Goal: Task Accomplishment & Management: Use online tool/utility

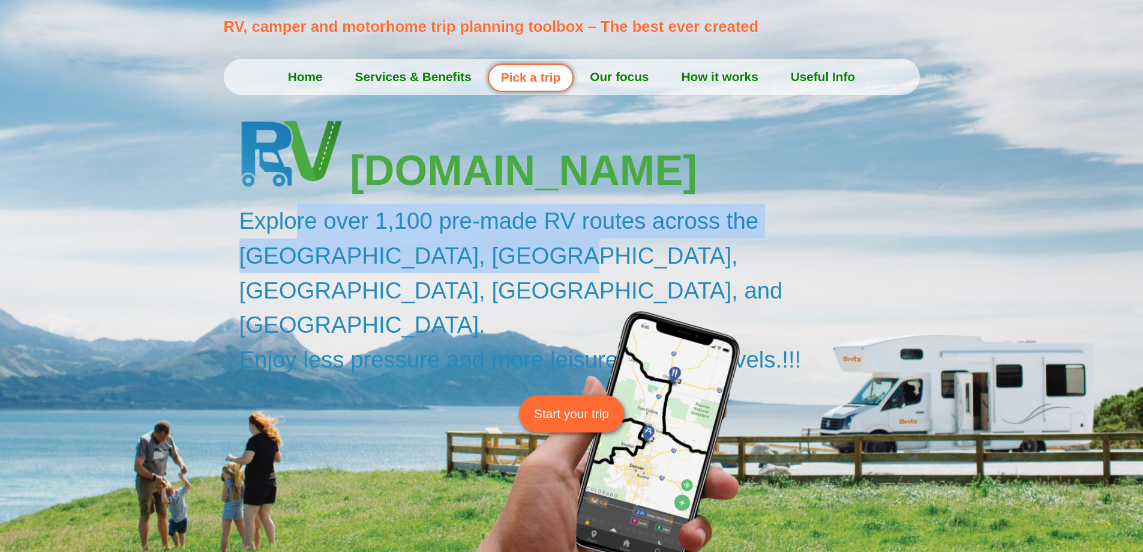
drag, startPoint x: 319, startPoint y: 232, endPoint x: 848, endPoint y: 289, distance: 531.9
click at [848, 289] on h2 "Explore over 1,100 pre-made RV routes across the USA, Canada, Europe, Australia…" at bounding box center [582, 289] width 687 height 173
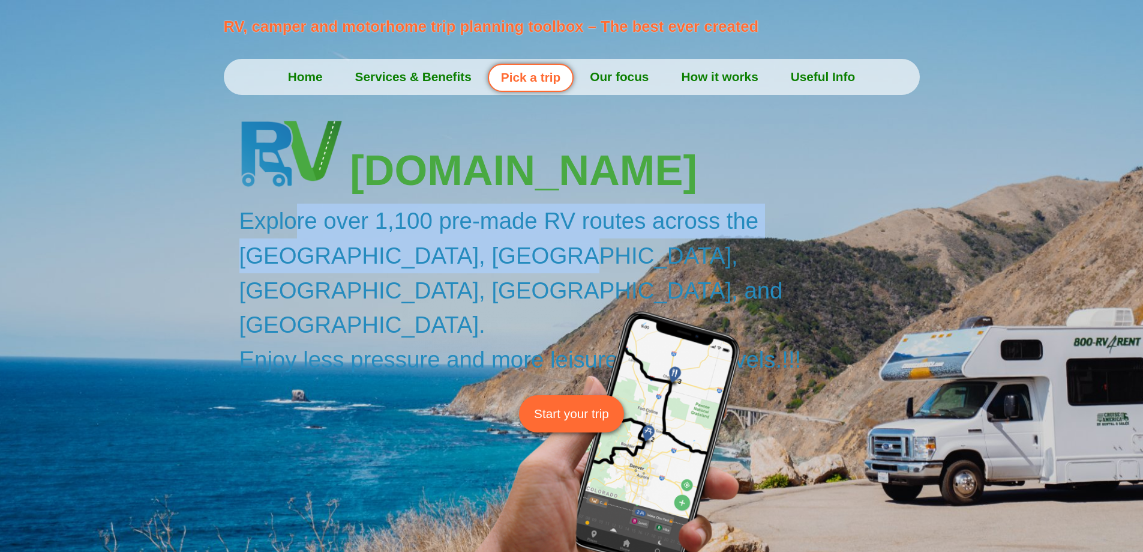
click at [774, 92] on link "How it works" at bounding box center [719, 77] width 109 height 30
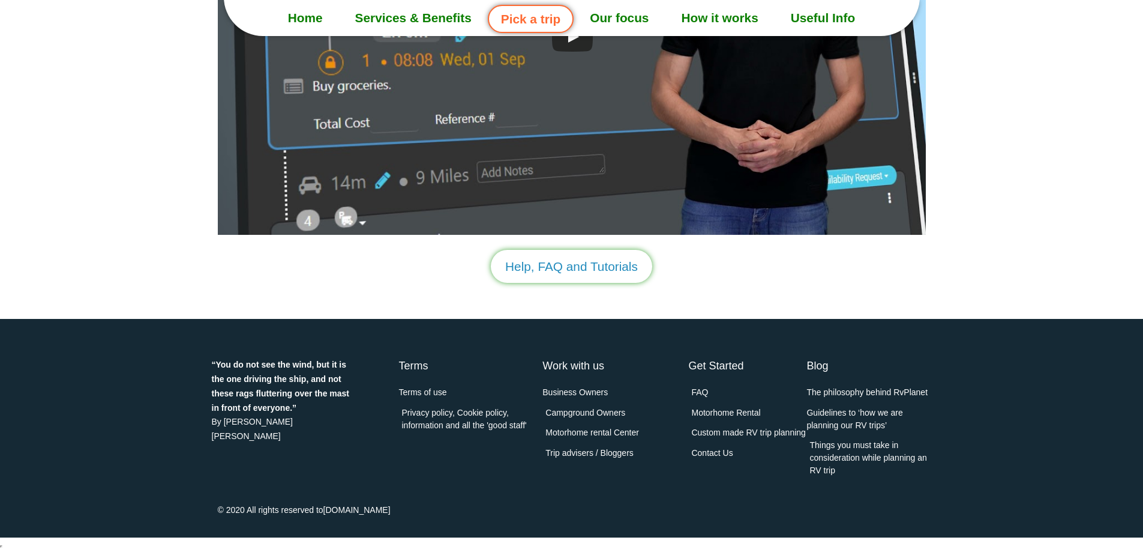
scroll to position [4300, 0]
click at [775, 33] on link "Useful Info" at bounding box center [823, 18] width 97 height 30
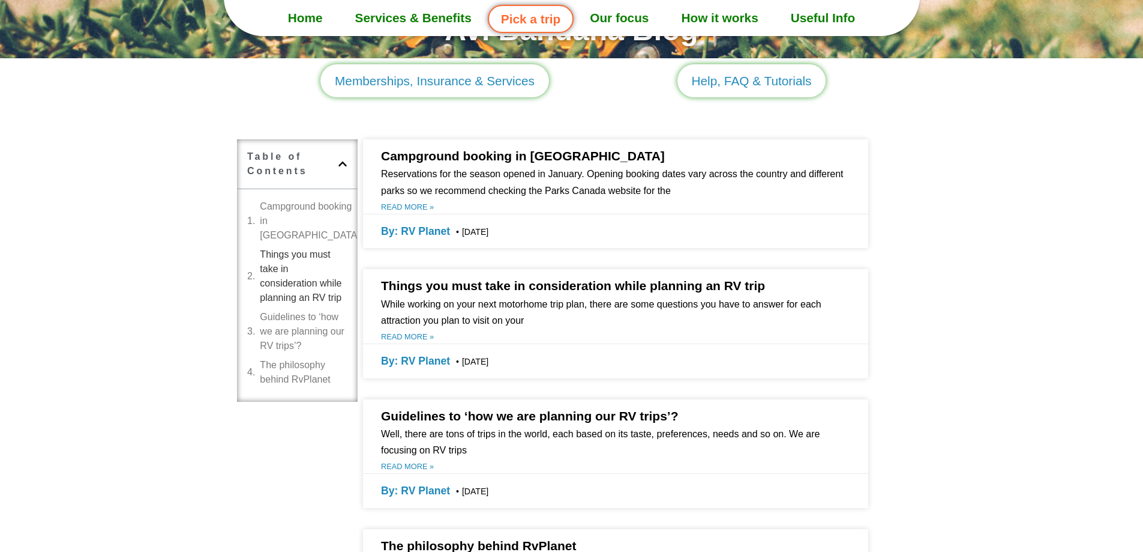
scroll to position [300, 0]
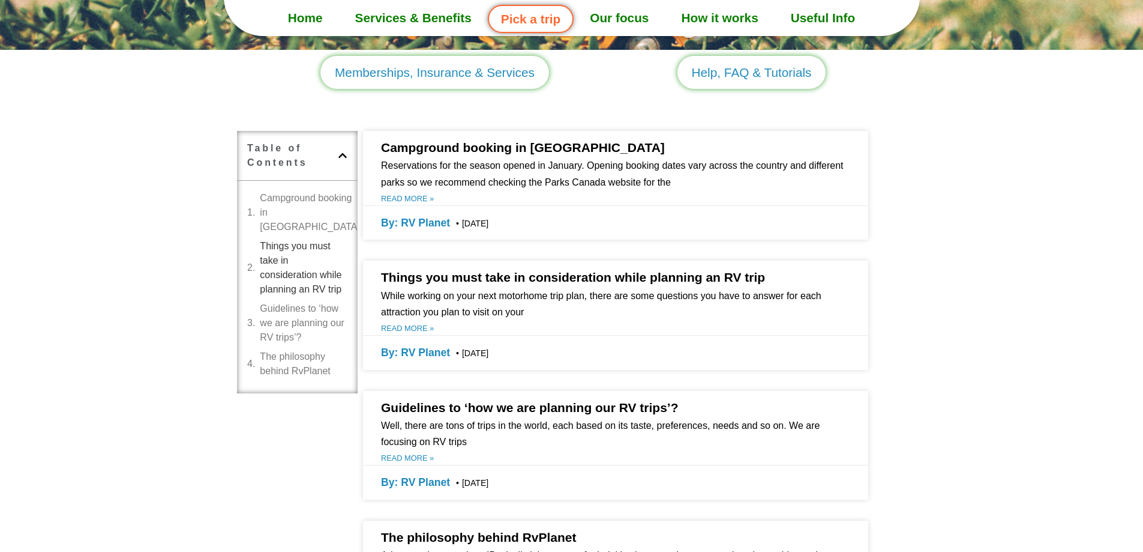
click at [403, 82] on span "Memberships, Insurance & Services" at bounding box center [435, 72] width 200 height 19
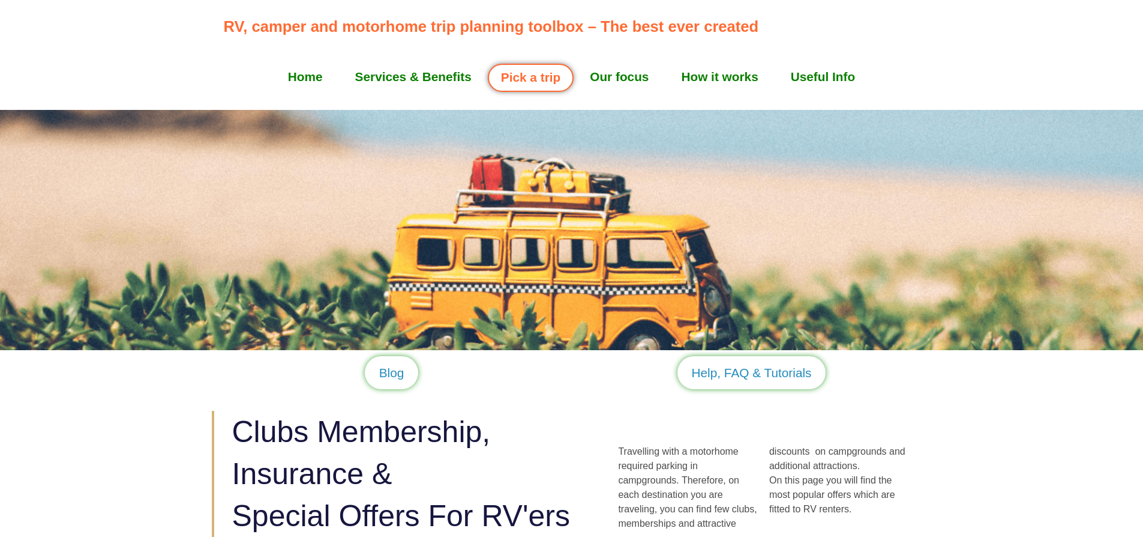
click at [272, 92] on link "Home" at bounding box center [305, 77] width 67 height 30
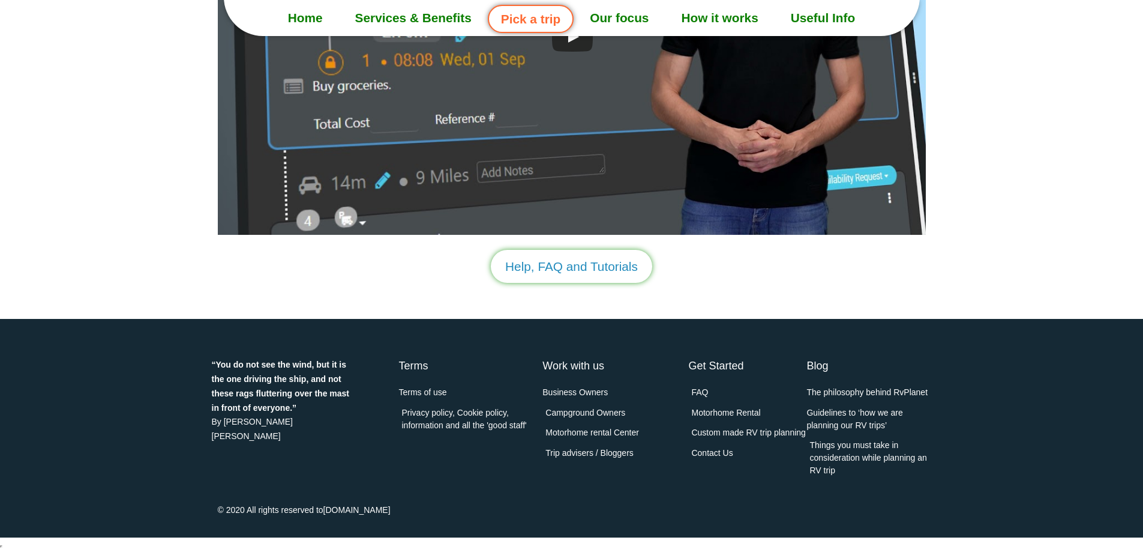
scroll to position [4483, 0]
click at [555, 257] on span "Help, FAQ and Tutorials" at bounding box center [571, 266] width 133 height 19
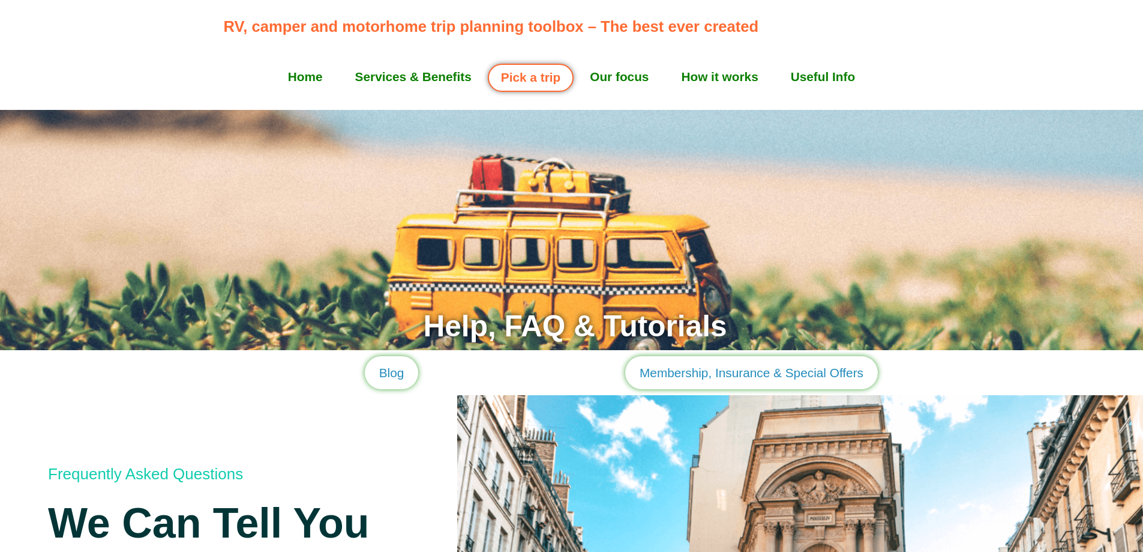
click at [394, 92] on link "Services & Benefits" at bounding box center [413, 77] width 149 height 30
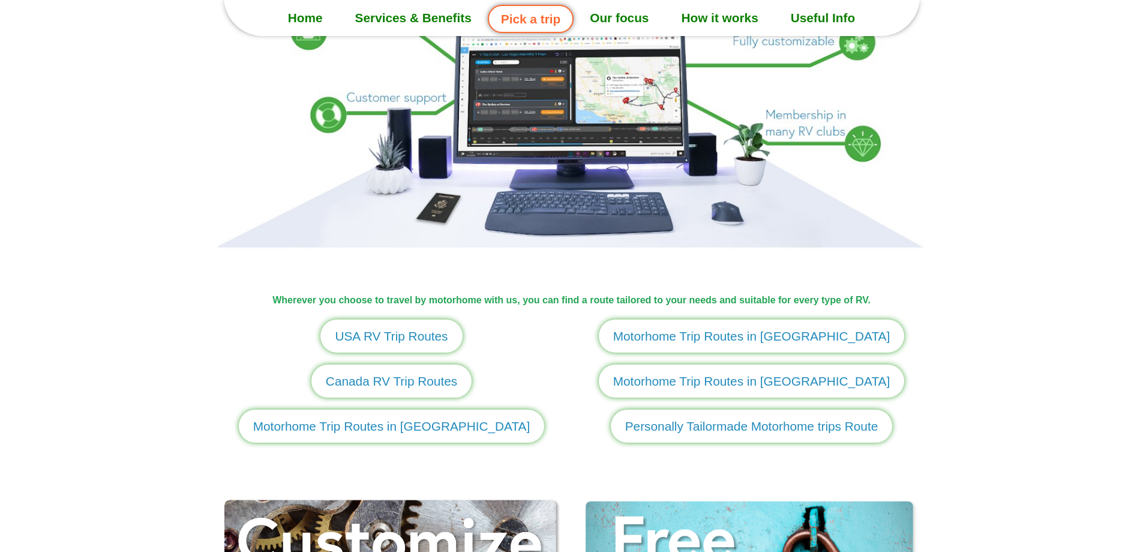
click at [335, 345] on span "USA RV Trip Routes" at bounding box center [391, 336] width 113 height 19
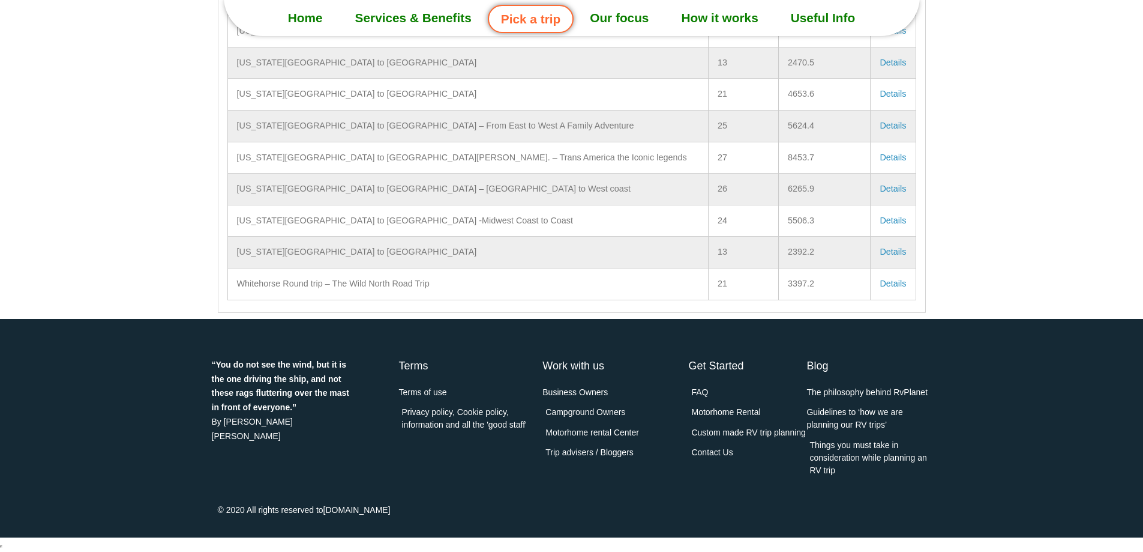
scroll to position [31421, 0]
click at [400, 28] on link "Services & Benefits" at bounding box center [413, 18] width 149 height 30
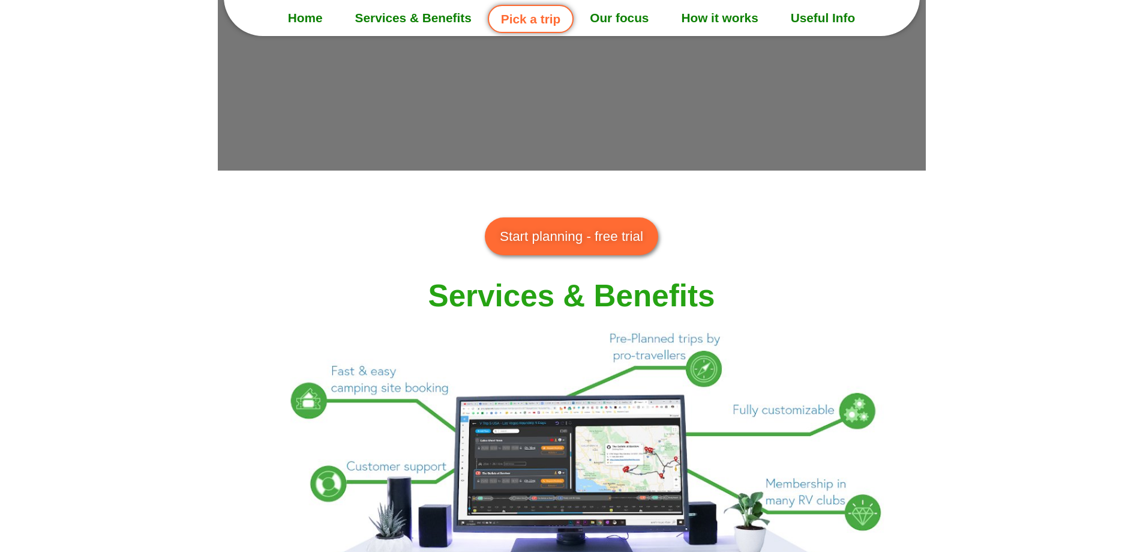
scroll to position [811, 0]
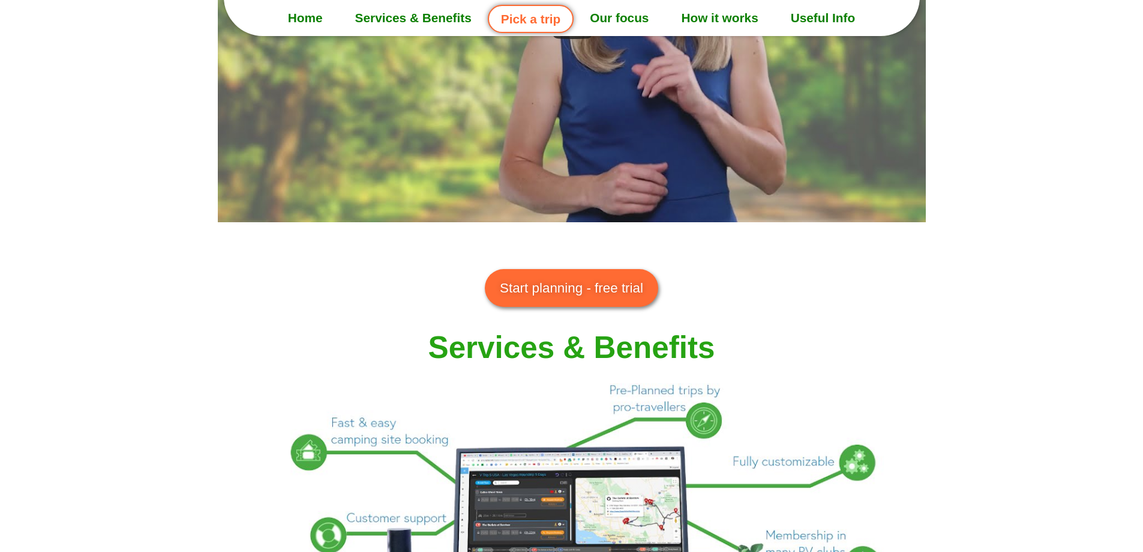
click at [577, 298] on span "Start planning - free trial" at bounding box center [571, 288] width 143 height 20
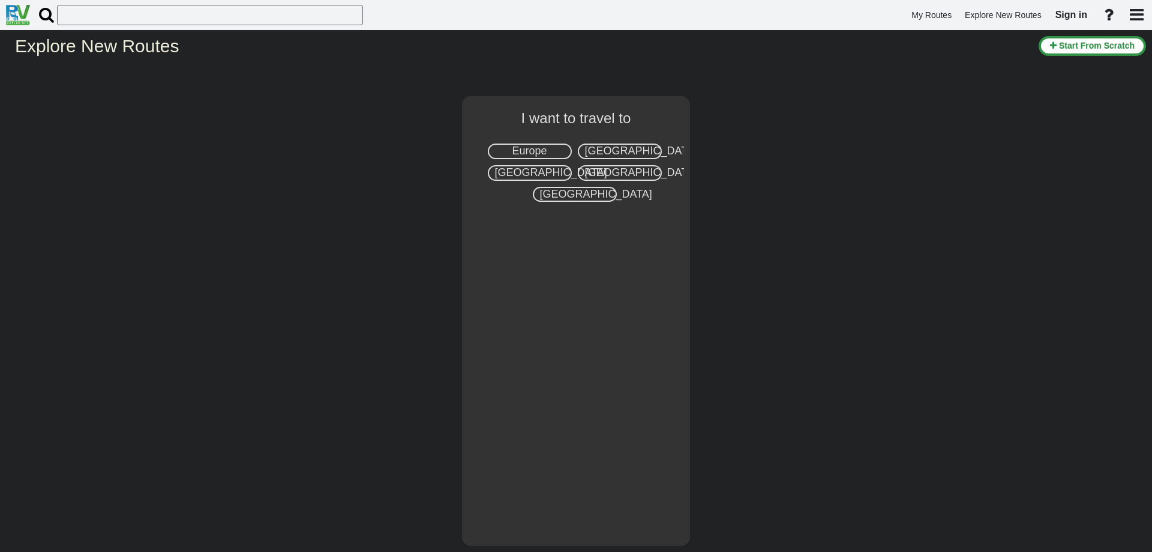
click at [612, 153] on span "[GEOGRAPHIC_DATA]" at bounding box center [641, 151] width 112 height 12
select select "number:2"
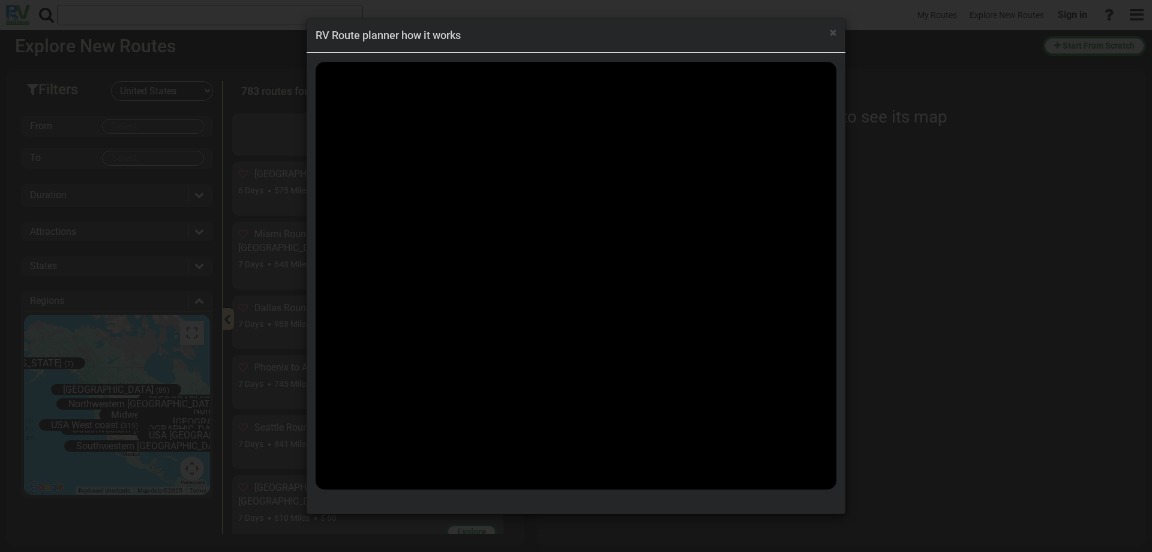
click at [867, 226] on div "× RV Route planner how it works" at bounding box center [576, 276] width 1152 height 552
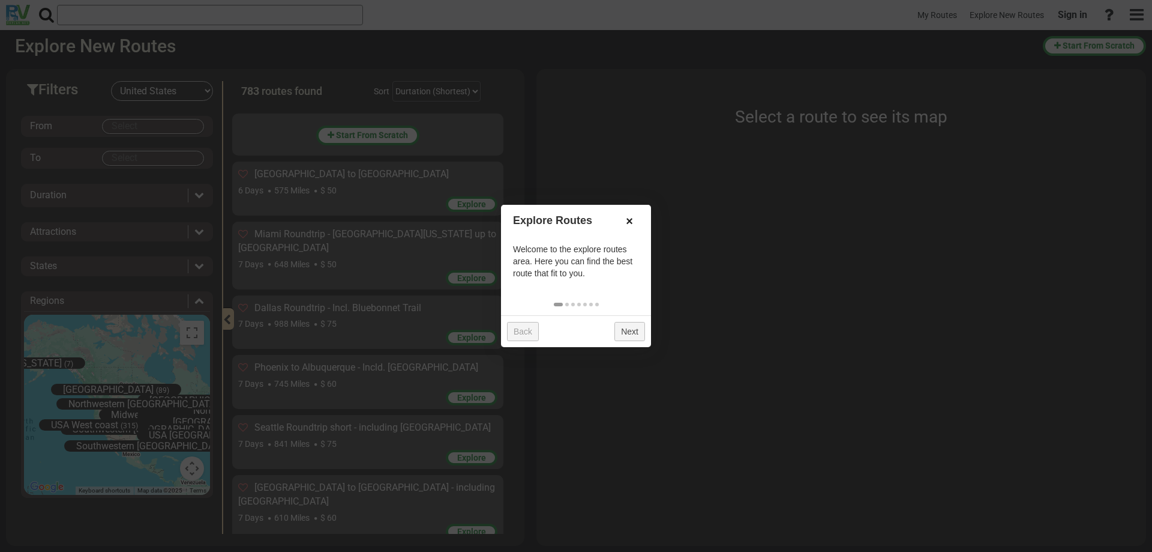
click at [630, 223] on link "×" at bounding box center [629, 221] width 19 height 20
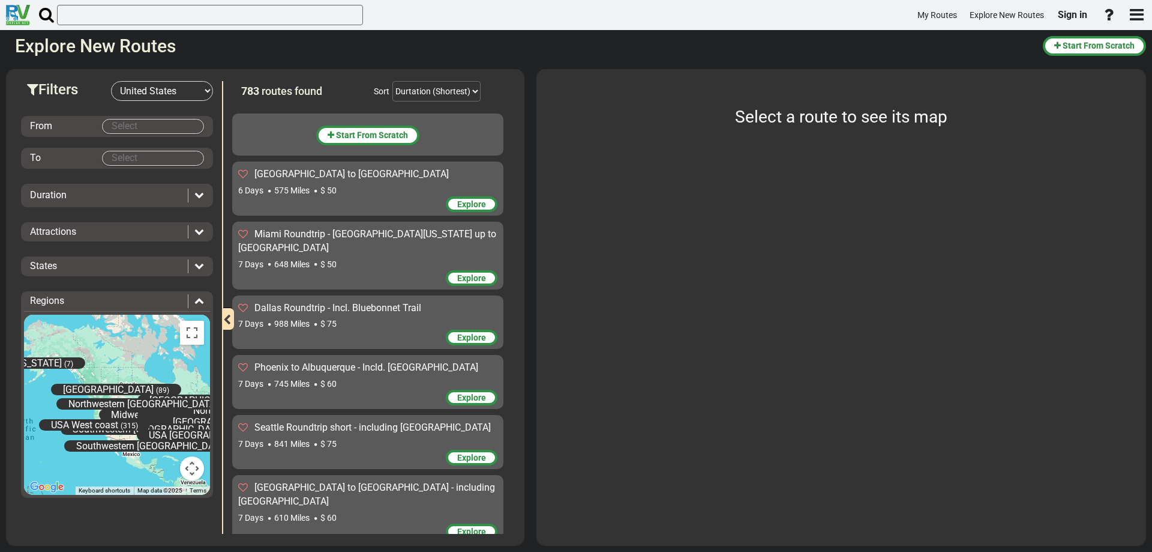
click at [136, 123] on body "My Routes Explore New Routes Sign in ×" at bounding box center [576, 276] width 1152 height 552
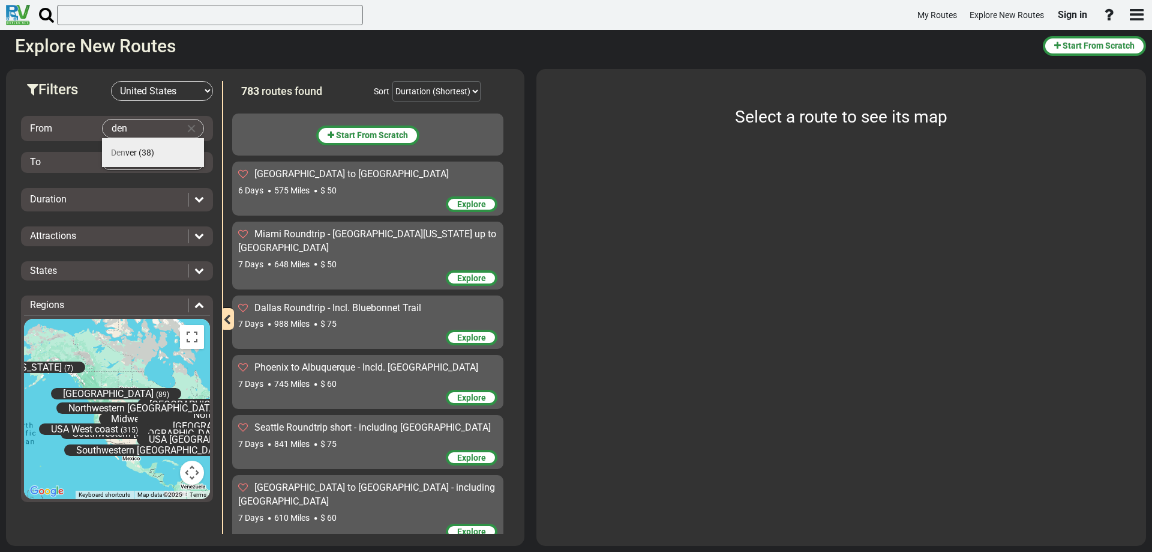
click at [136, 149] on span "Den ver" at bounding box center [124, 153] width 26 height 10
type input "[GEOGRAPHIC_DATA]"
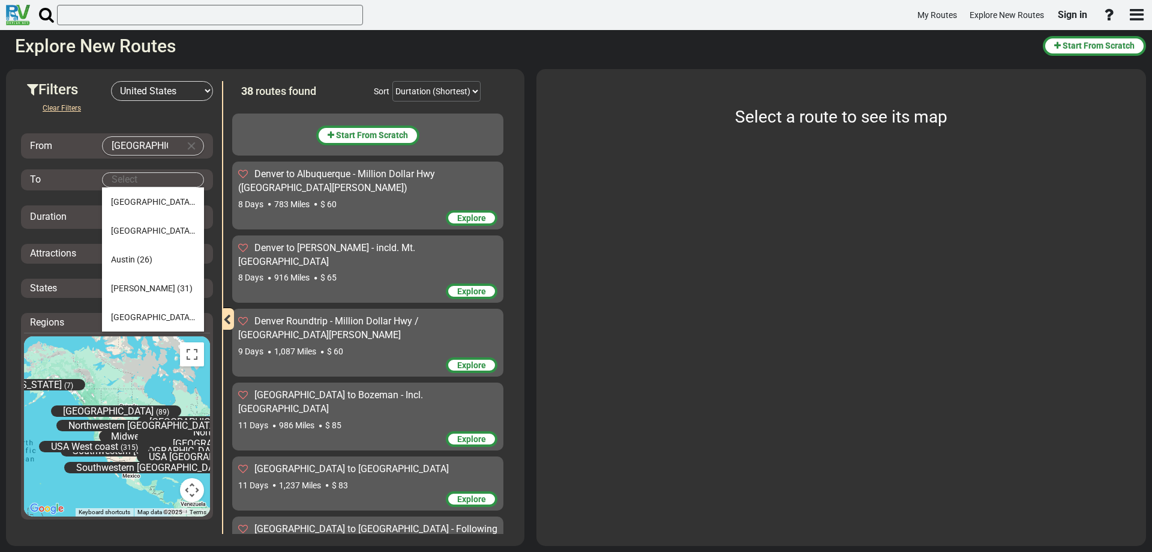
click at [132, 178] on body "My Routes Explore New Routes Sign in ×" at bounding box center [576, 276] width 1152 height 552
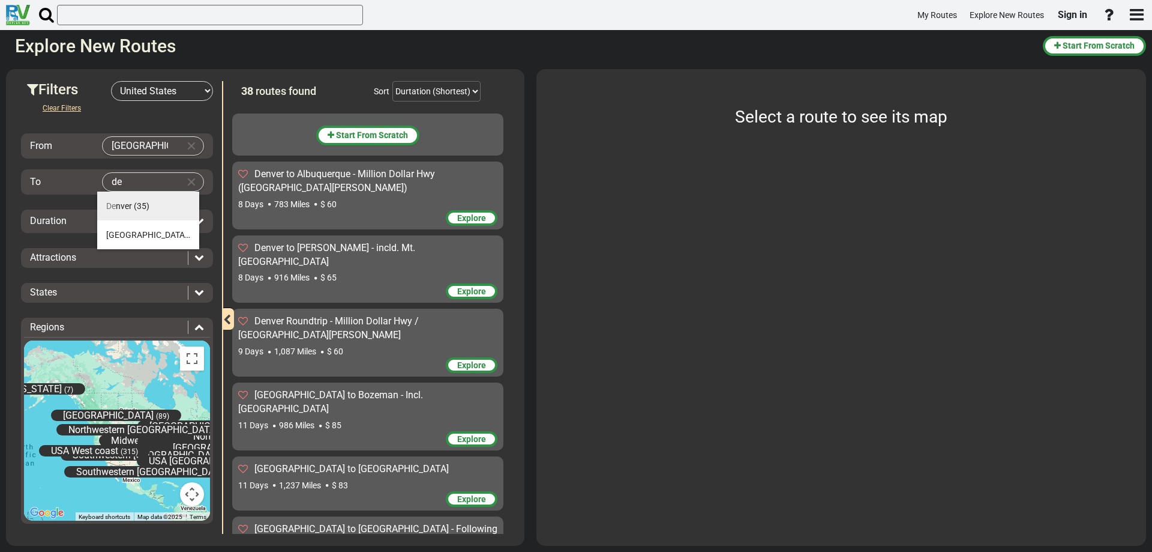
click at [116, 203] on span "De" at bounding box center [111, 206] width 10 height 10
type input "[GEOGRAPHIC_DATA]"
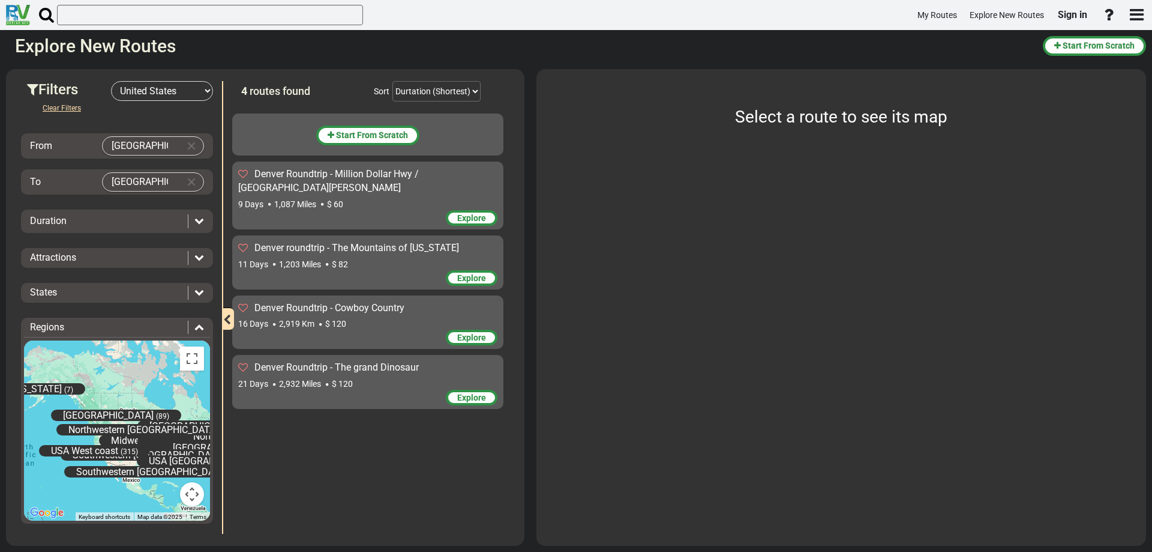
click at [194, 215] on icon at bounding box center [199, 220] width 10 height 10
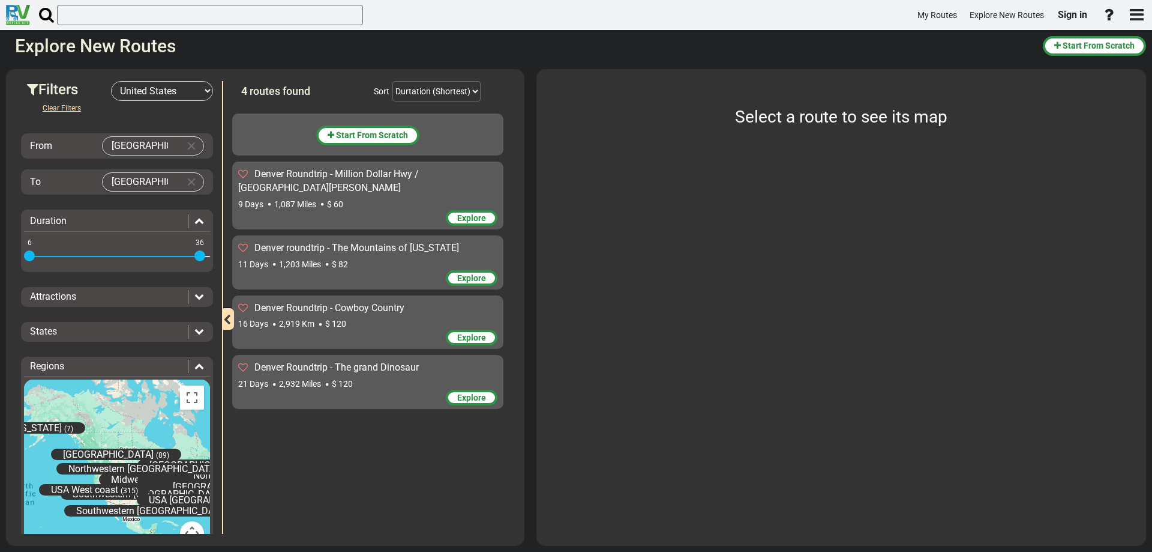
drag, startPoint x: 200, startPoint y: 256, endPoint x: 221, endPoint y: 257, distance: 21.0
click at [221, 257] on div "Filters -- Select Destination -- [GEOGRAPHIC_DATA] [GEOGRAPHIC_DATA] [GEOGRAPHI…" at bounding box center [117, 307] width 210 height 453
drag, startPoint x: 31, startPoint y: 256, endPoint x: -37, endPoint y: 255, distance: 67.9
click at [0, 255] on html "My Routes Explore New Routes Sign in ×" at bounding box center [576, 276] width 1152 height 552
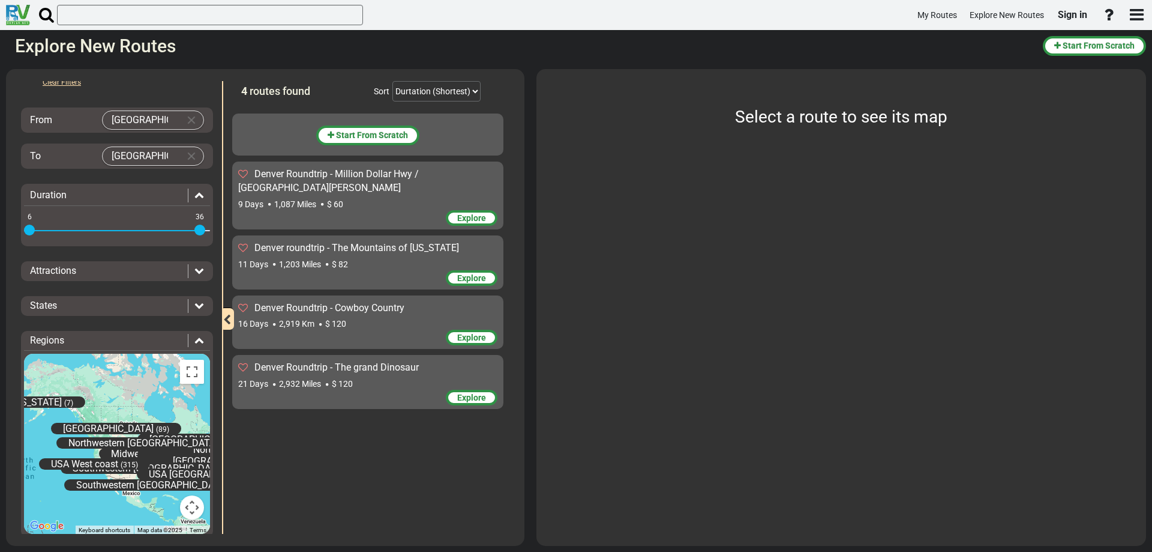
scroll to position [40, 0]
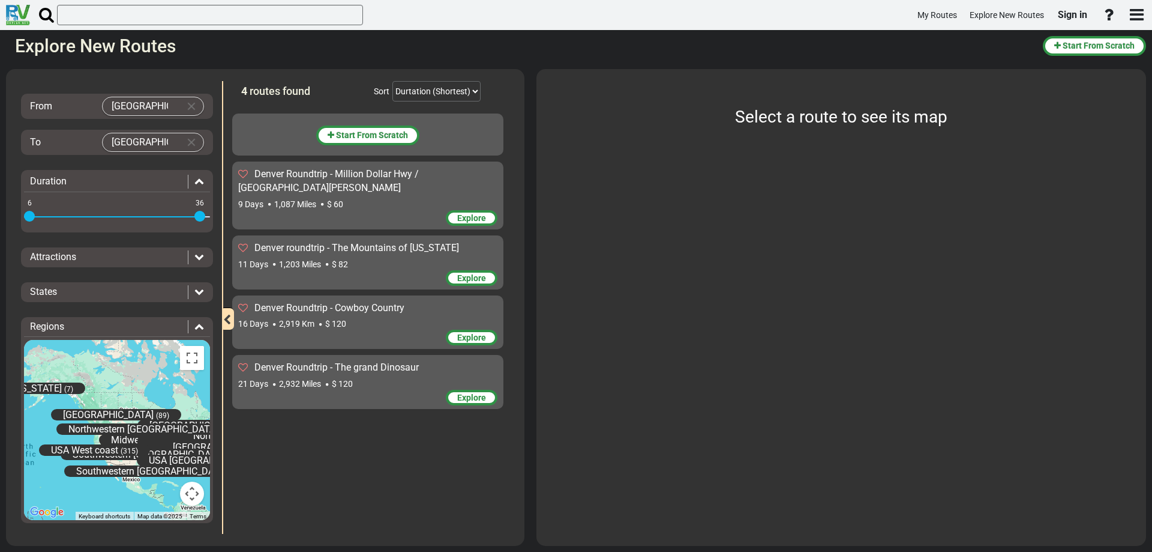
click at [194, 253] on icon at bounding box center [199, 257] width 10 height 10
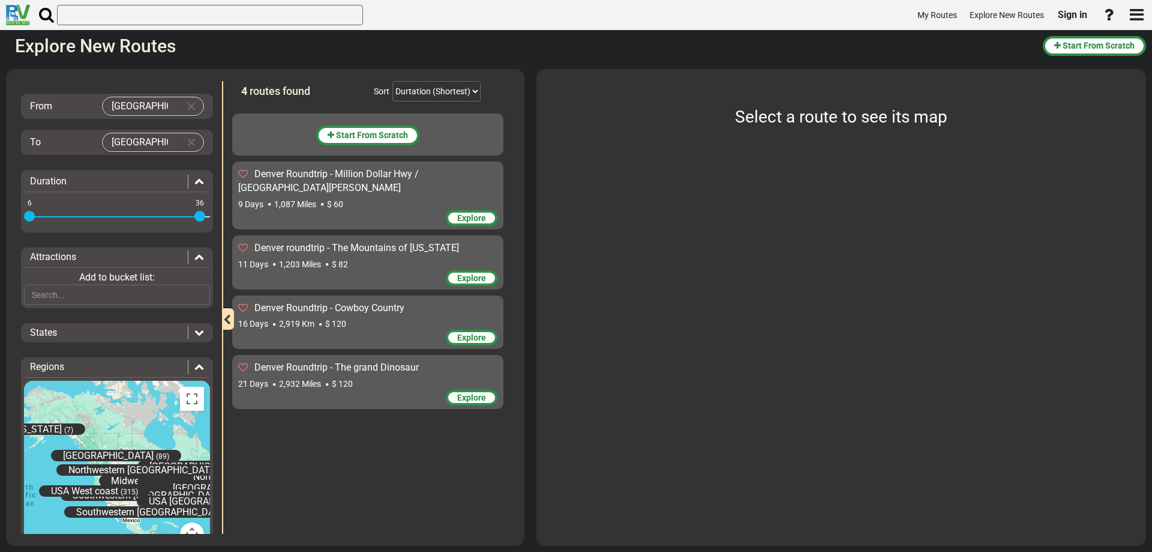
click at [194, 253] on icon at bounding box center [199, 257] width 10 height 10
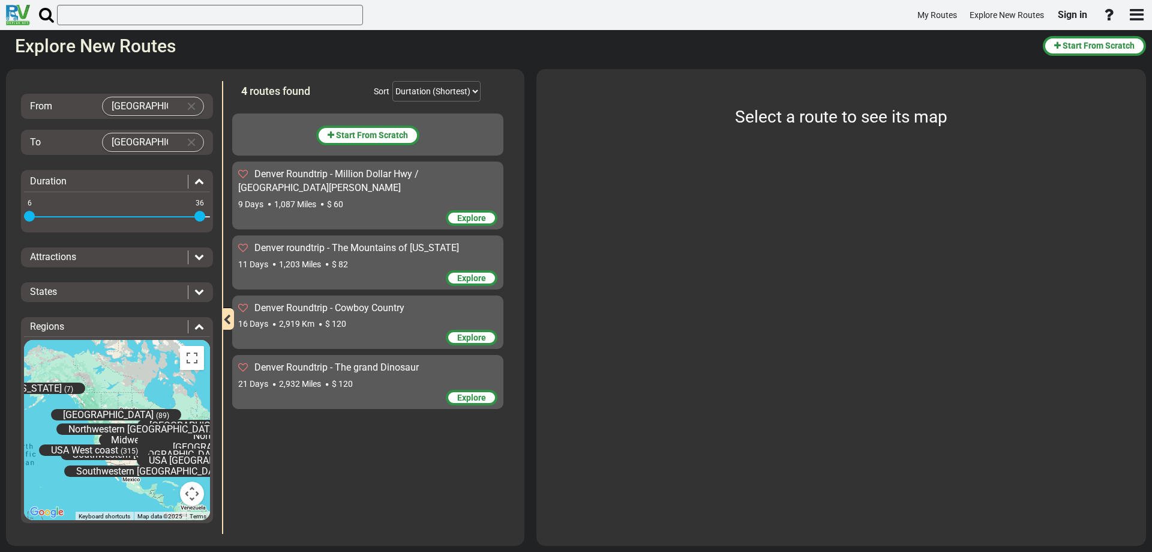
click at [115, 256] on div "Attractions" at bounding box center [109, 257] width 158 height 14
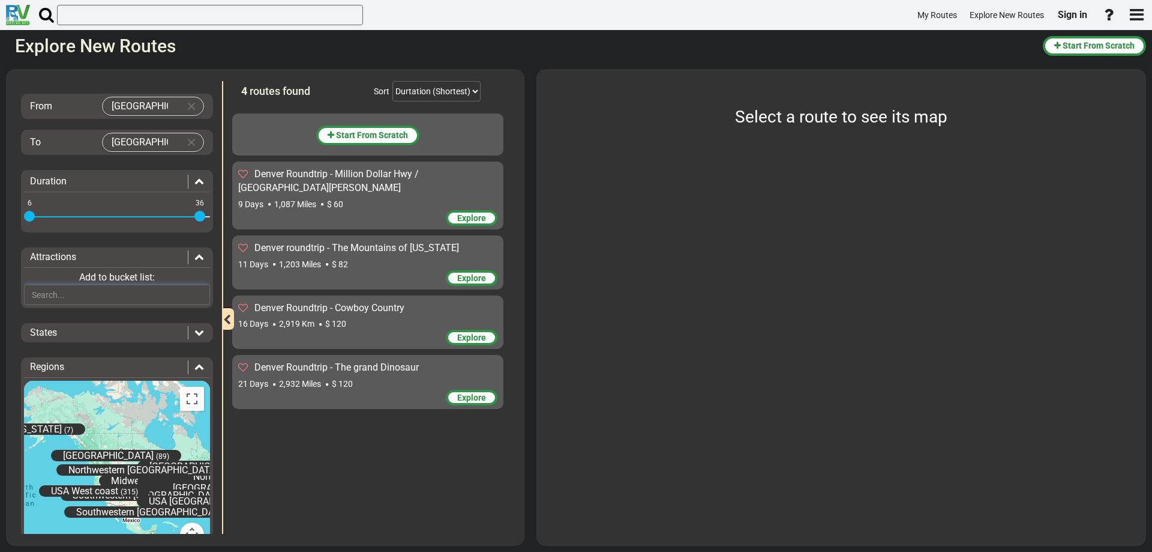
click at [98, 294] on input "text" at bounding box center [117, 295] width 186 height 20
click at [85, 299] on input "rocky n.p." at bounding box center [117, 295] width 186 height 20
click at [43, 294] on input "rocky n.p." at bounding box center [117, 295] width 186 height 20
click at [54, 297] on input "rocky n.p." at bounding box center [117, 295] width 186 height 20
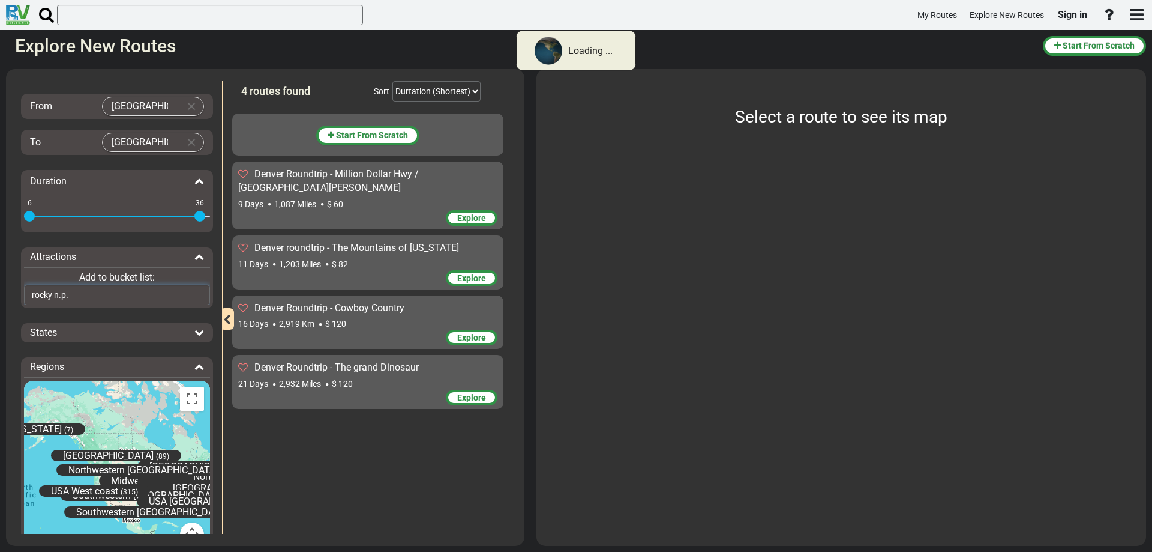
click at [36, 295] on input "rocky n.p." at bounding box center [117, 295] width 186 height 20
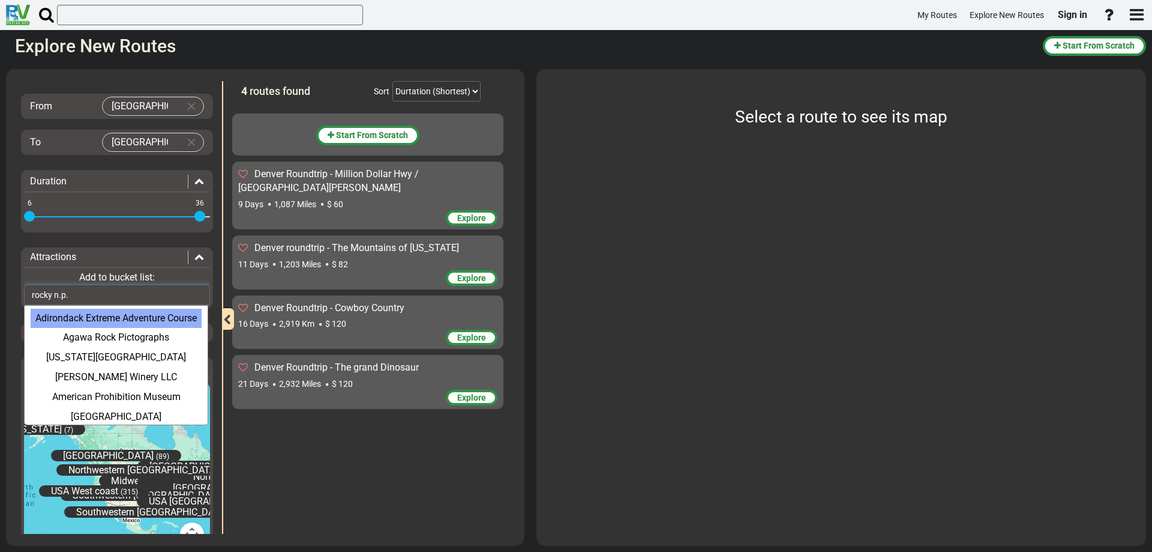
click at [90, 300] on input "rocky n.p." at bounding box center [117, 295] width 186 height 20
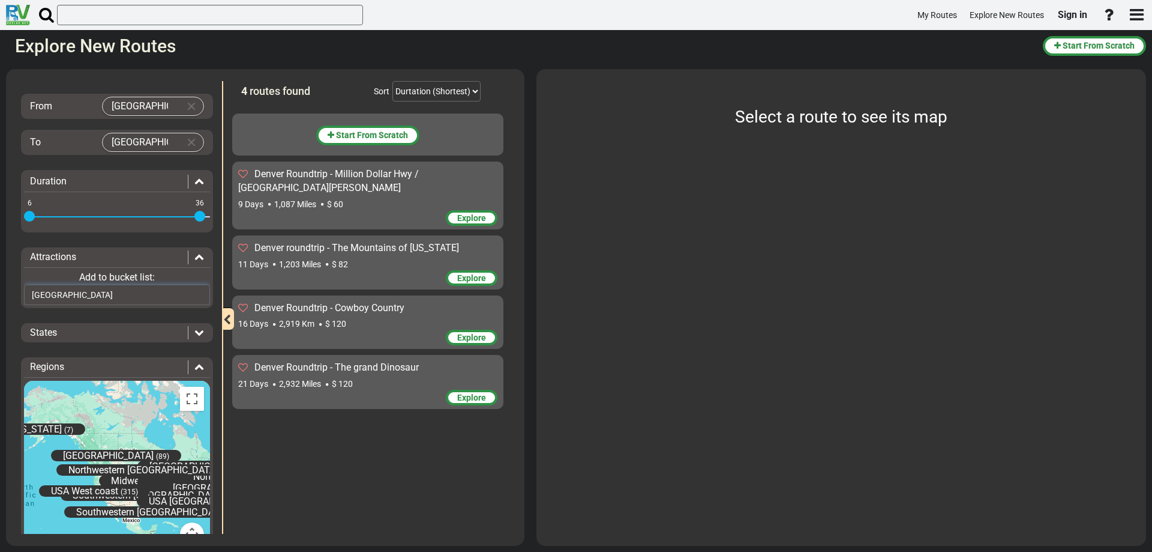
type input "[GEOGRAPHIC_DATA]"
click at [589, 13] on div at bounding box center [472, 15] width 872 height 23
click at [590, 14] on div at bounding box center [472, 15] width 872 height 23
click at [249, 6] on input "text" at bounding box center [210, 15] width 306 height 20
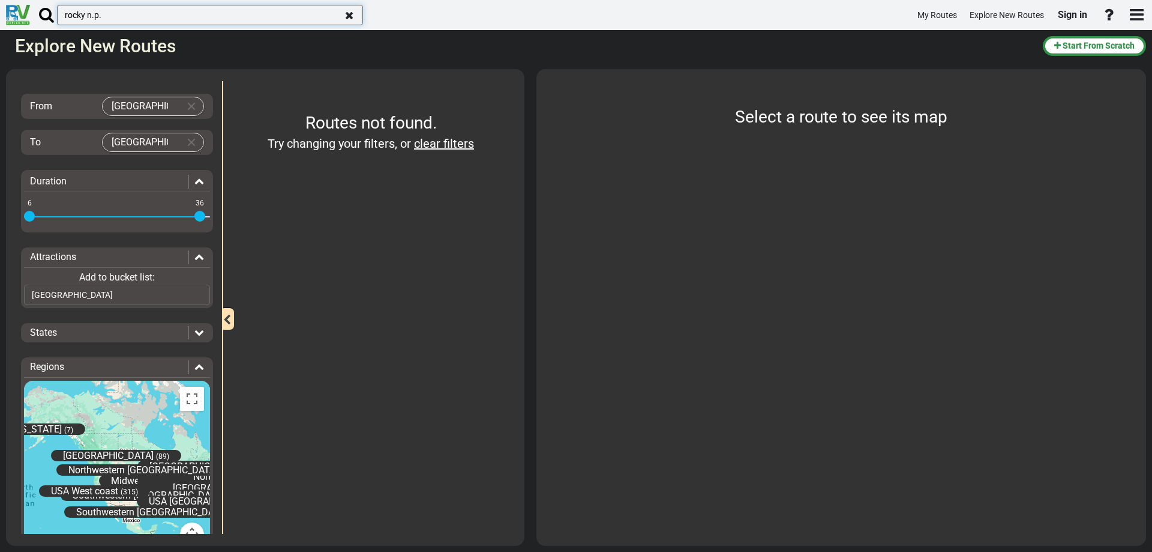
type input "rocky n.p."
drag, startPoint x: 335, startPoint y: 148, endPoint x: 424, endPoint y: 142, distance: 89.6
click at [424, 142] on div "Try changing your filters, or clear filters" at bounding box center [370, 143] width 277 height 17
click at [406, 144] on span "Try changing your filters, or" at bounding box center [339, 143] width 143 height 14
drag, startPoint x: 154, startPoint y: 300, endPoint x: 70, endPoint y: 303, distance: 84.7
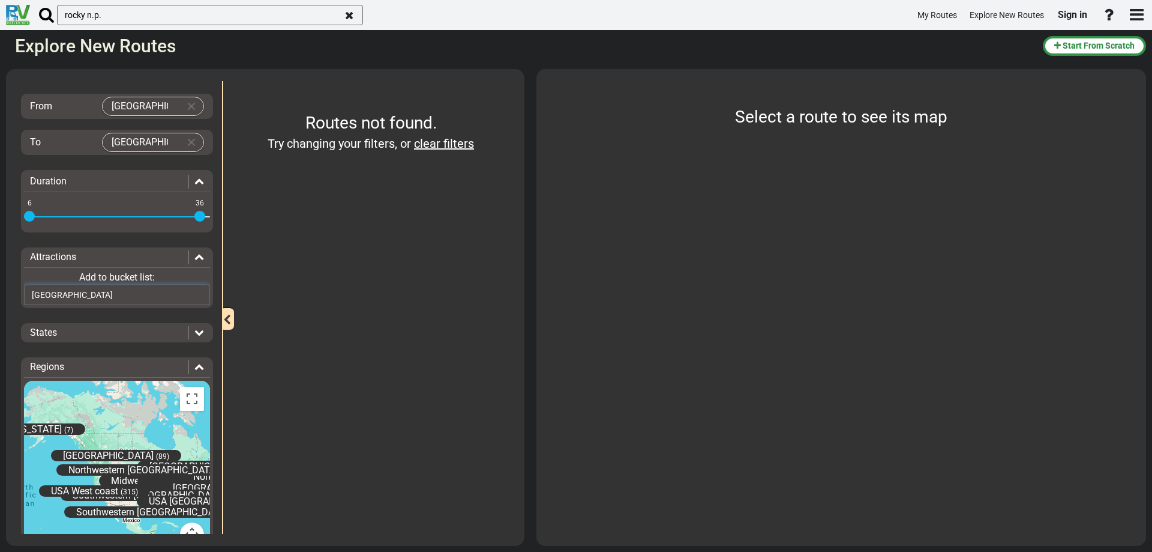
click at [88, 302] on input "[GEOGRAPHIC_DATA]" at bounding box center [117, 295] width 186 height 20
type input "r"
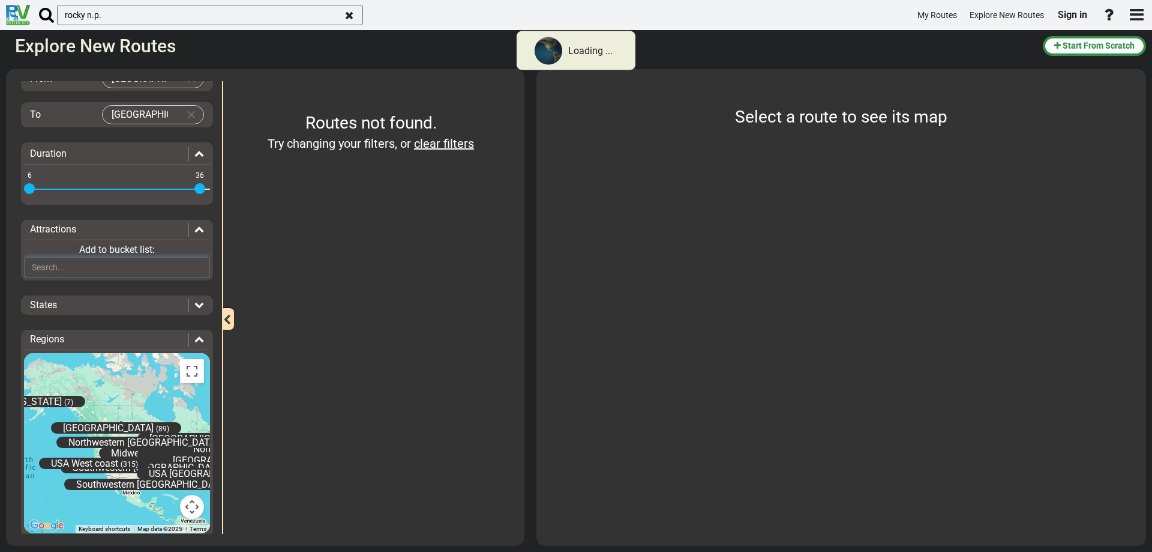
scroll to position [80, 0]
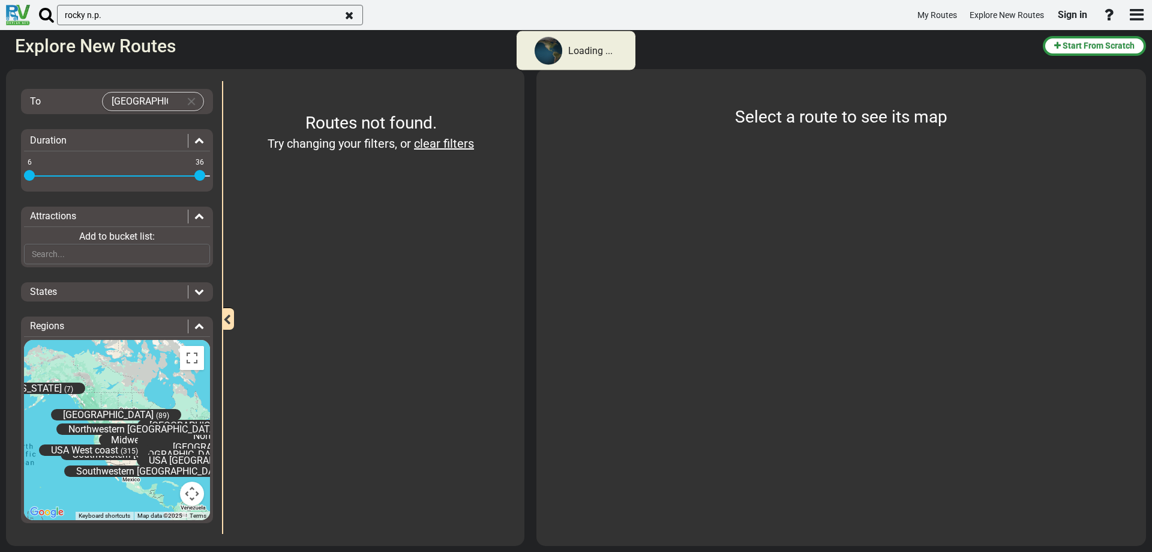
click at [182, 292] on div "States" at bounding box center [117, 292] width 186 height 14
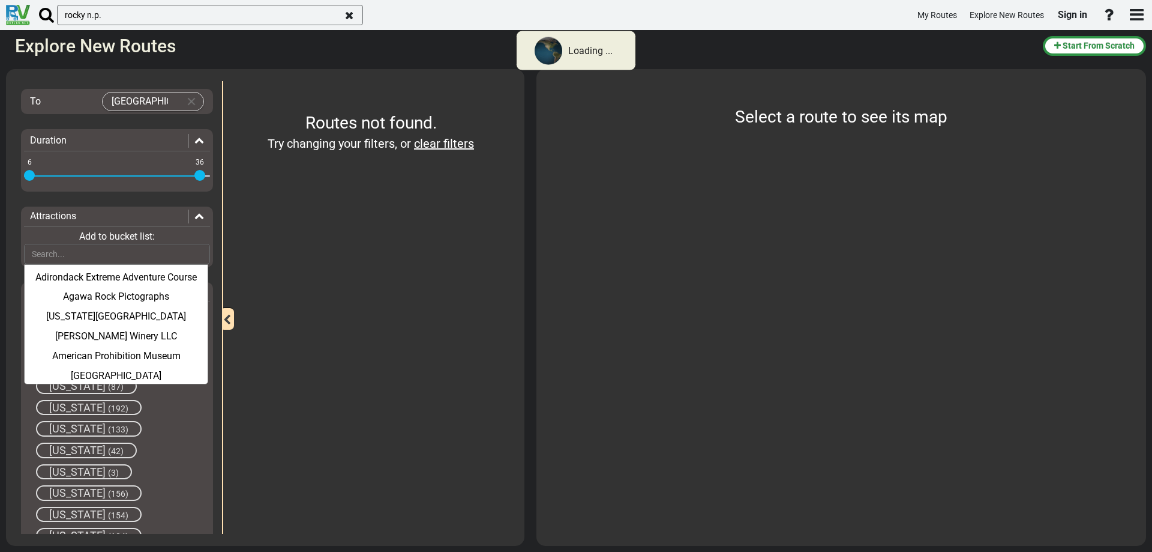
click at [53, 429] on span "[US_STATE]" at bounding box center [77, 428] width 56 height 13
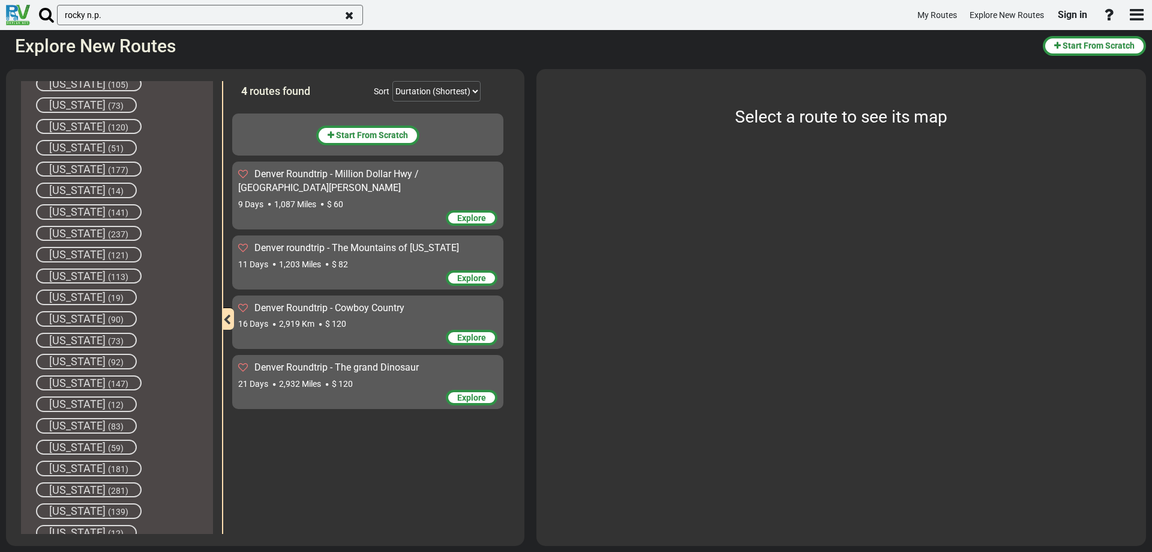
scroll to position [981, 0]
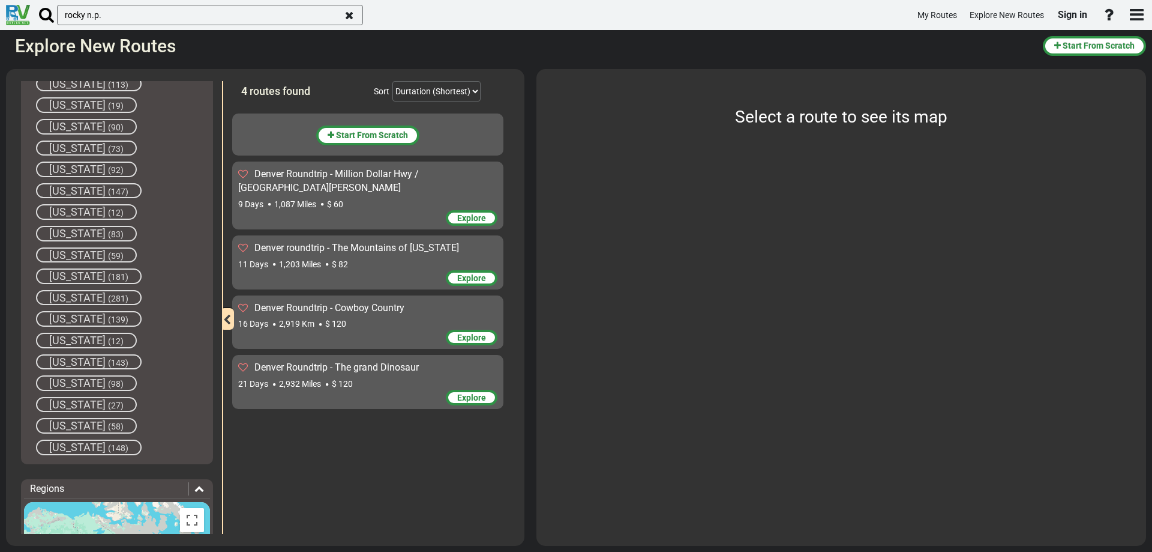
click at [101, 255] on span "[US_STATE]" at bounding box center [77, 255] width 56 height 13
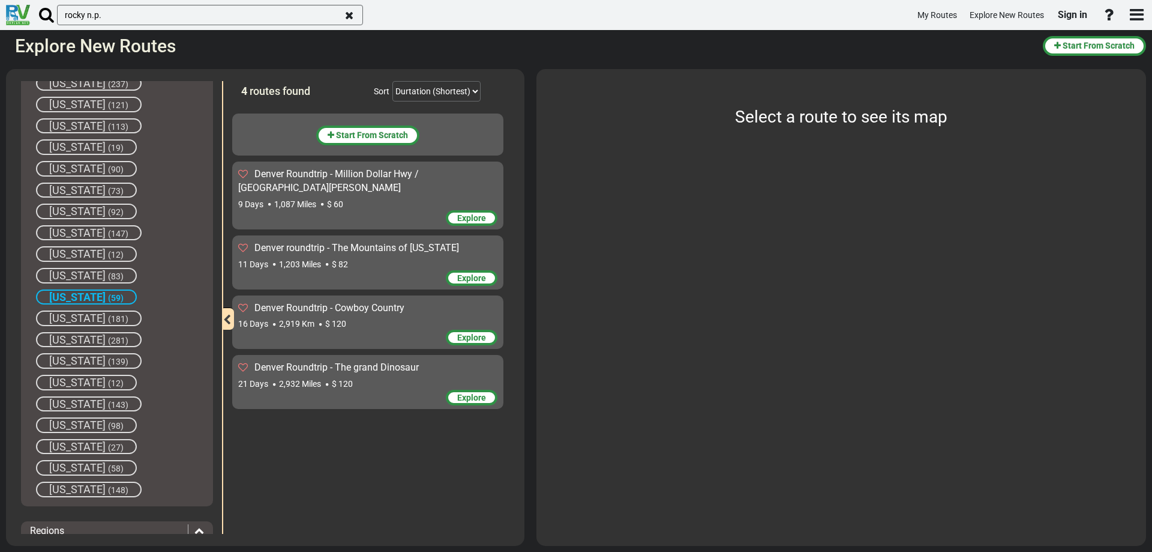
scroll to position [1041, 0]
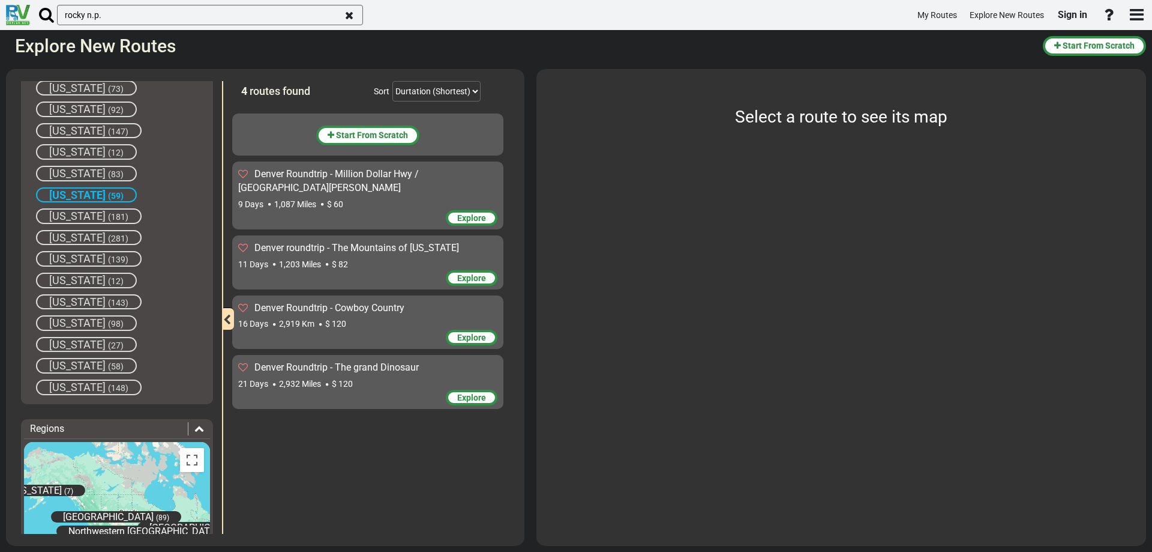
click at [67, 387] on span "[US_STATE]" at bounding box center [77, 387] width 56 height 13
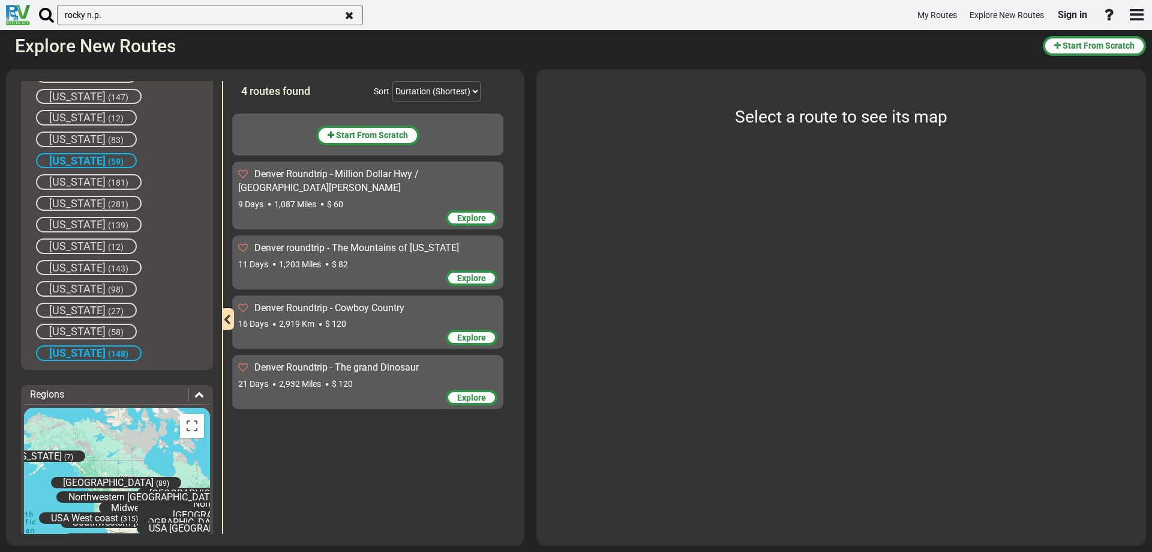
scroll to position [1143, 0]
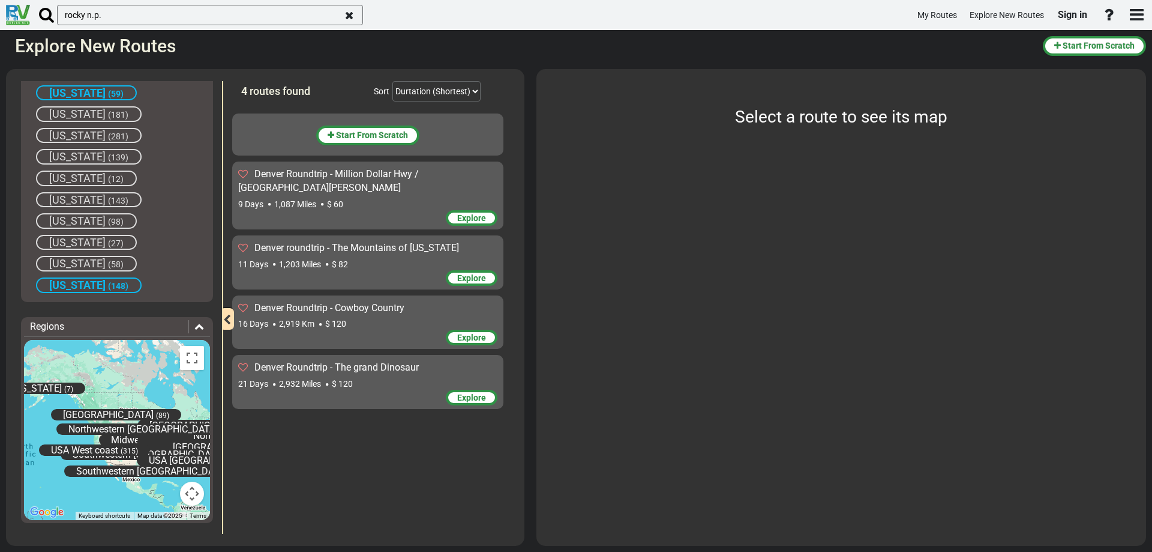
click at [55, 152] on span "[US_STATE]" at bounding box center [77, 156] width 56 height 13
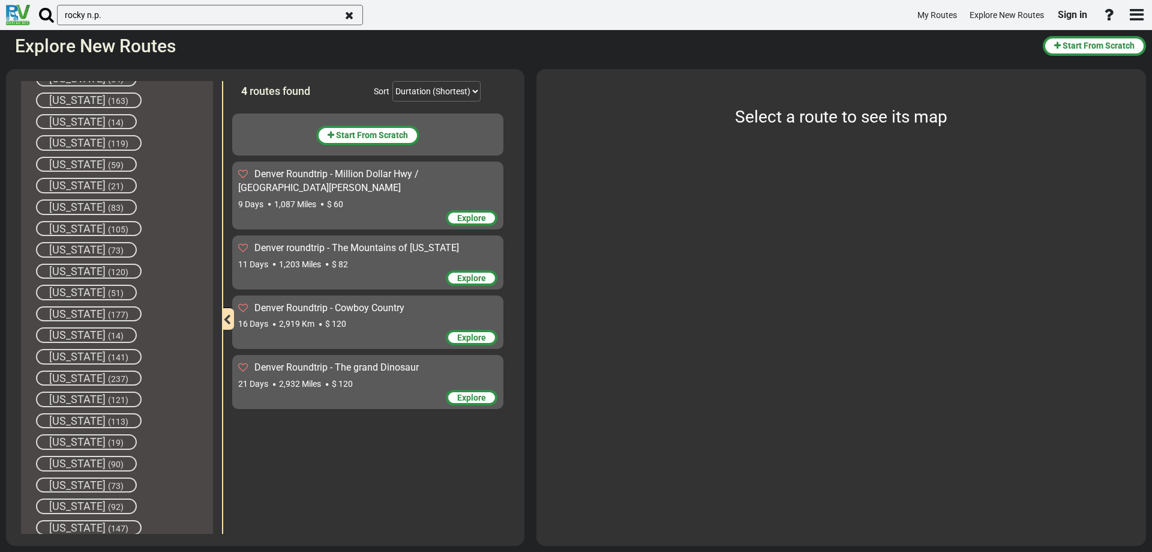
scroll to position [603, 0]
click at [57, 355] on span "[US_STATE]" at bounding box center [77, 355] width 56 height 13
click at [55, 359] on span "[US_STATE]" at bounding box center [77, 359] width 56 height 13
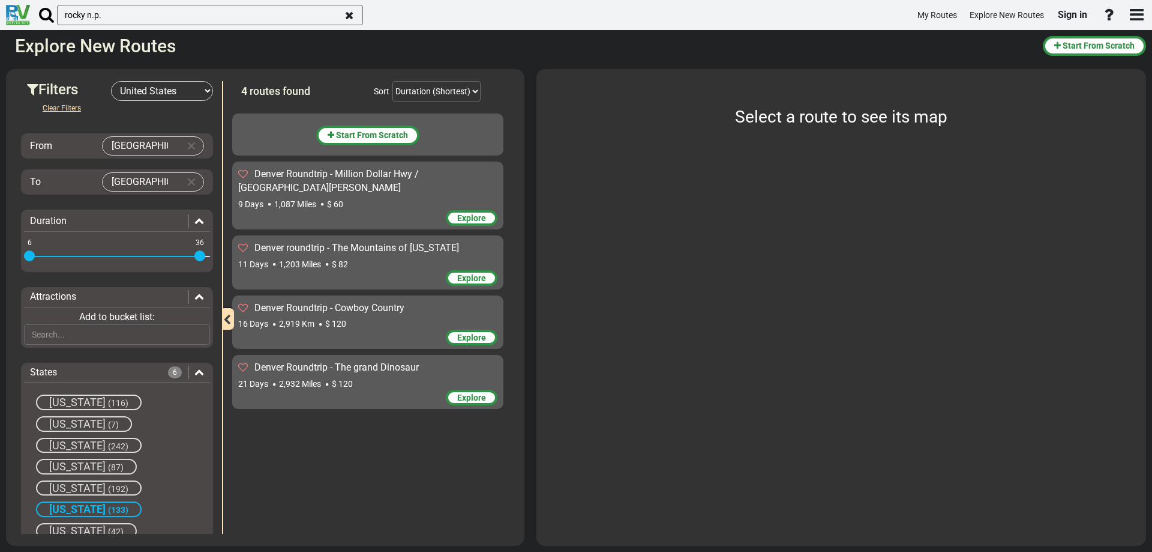
click at [57, 442] on span "[US_STATE]" at bounding box center [77, 445] width 56 height 13
click at [196, 372] on icon at bounding box center [199, 372] width 10 height 10
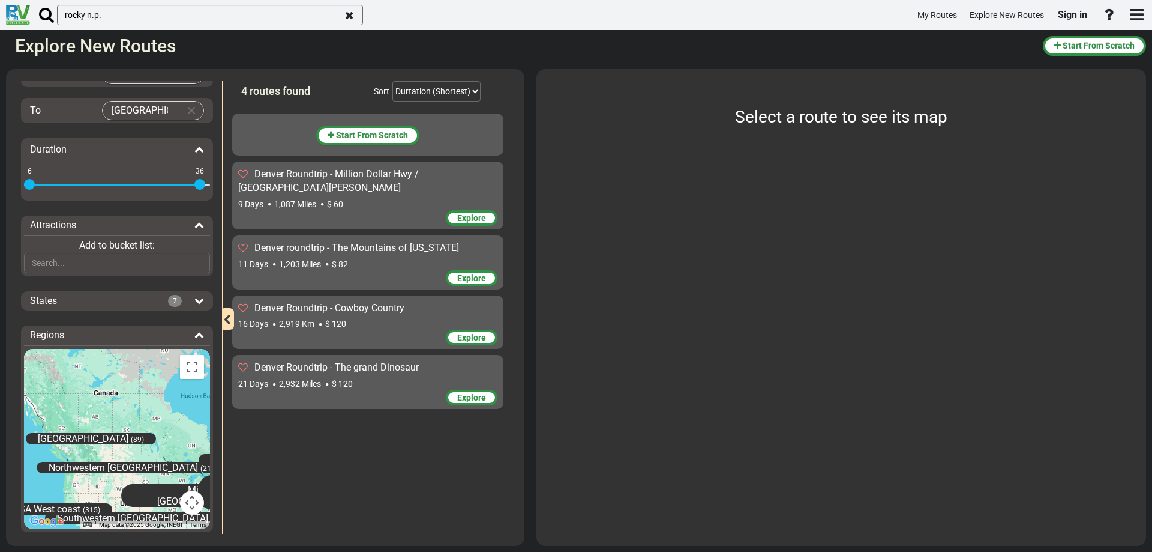
scroll to position [80, 0]
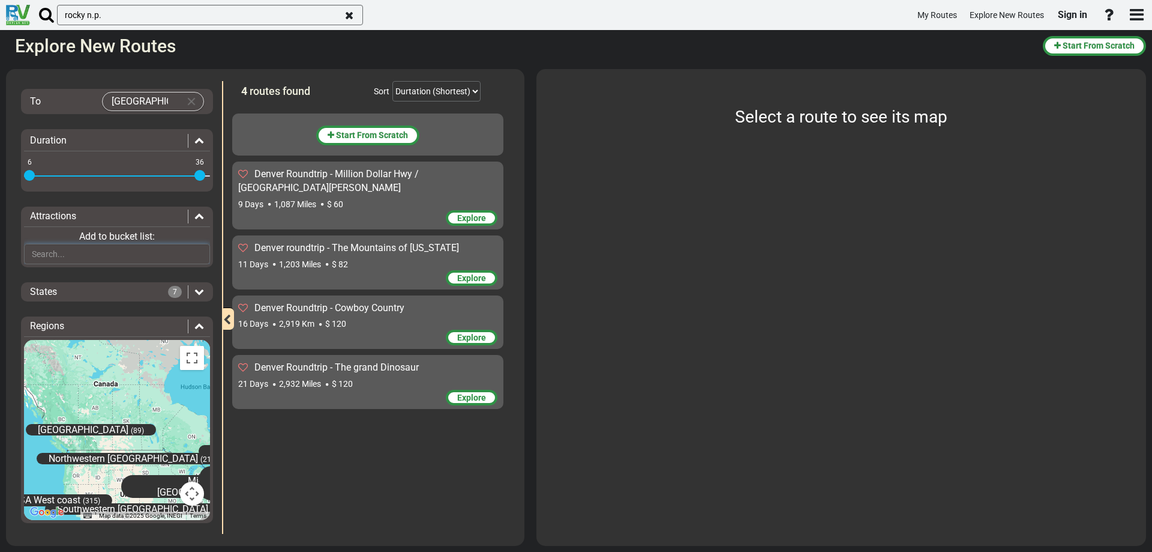
click at [127, 255] on input "text" at bounding box center [117, 254] width 186 height 20
type input "rocky mountain n.p."
click at [1109, 44] on span "Start From Scratch" at bounding box center [1099, 46] width 72 height 10
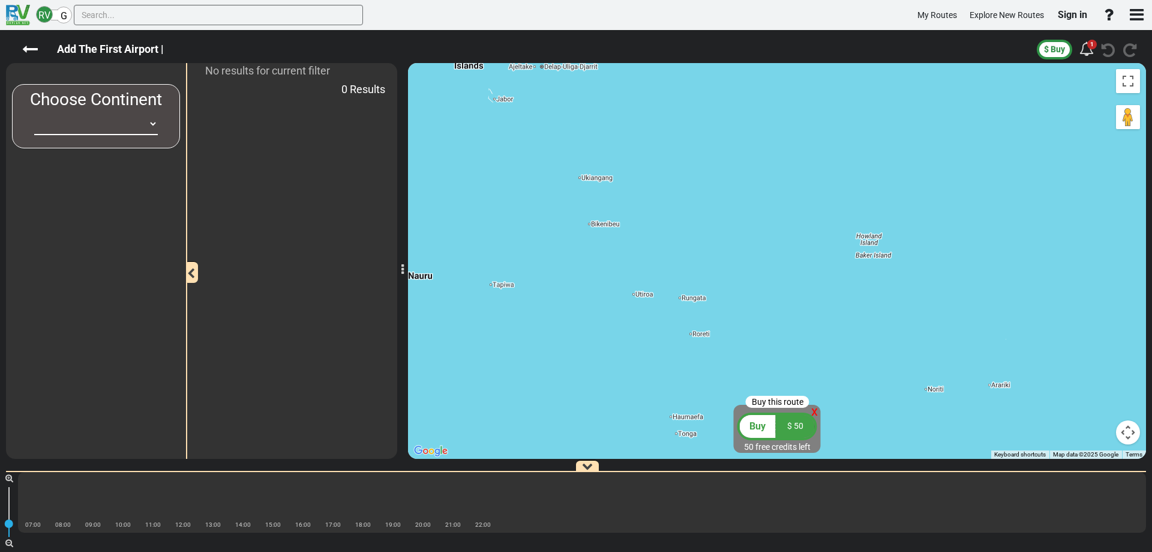
click at [139, 128] on select "[GEOGRAPHIC_DATA] [GEOGRAPHIC_DATA] [GEOGRAPHIC_DATA] [GEOGRAPHIC_DATA] [GEOGRA…" at bounding box center [96, 124] width 124 height 22
select select "number:2"
click at [34, 113] on select "[GEOGRAPHIC_DATA] [GEOGRAPHIC_DATA] [GEOGRAPHIC_DATA] [GEOGRAPHIC_DATA] [GEOGRA…" at bounding box center [96, 124] width 124 height 22
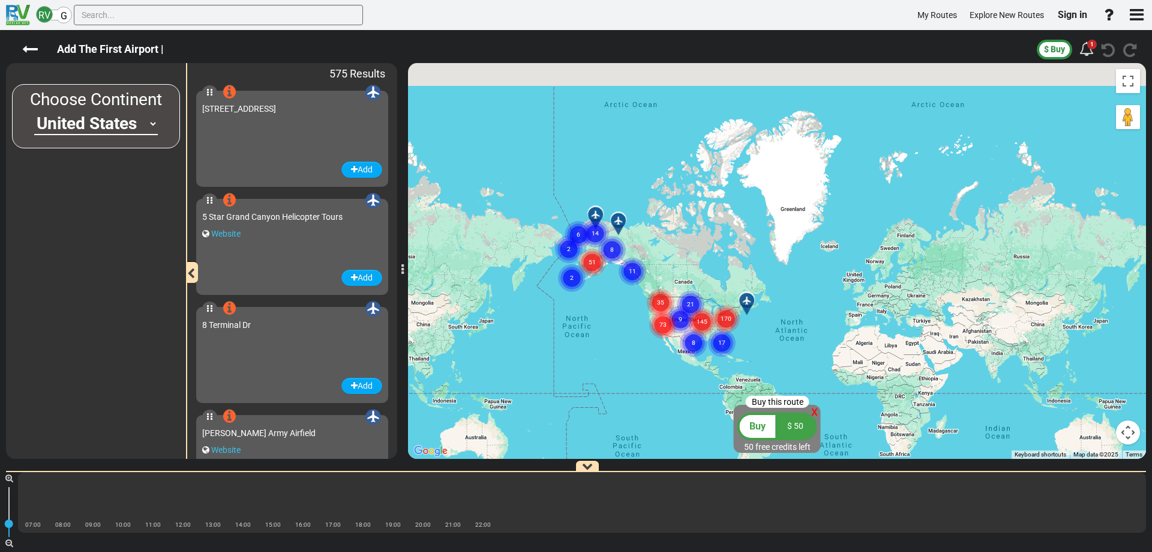
click at [145, 236] on div at bounding box center [96, 313] width 168 height 289
click at [135, 16] on input "text" at bounding box center [218, 15] width 289 height 20
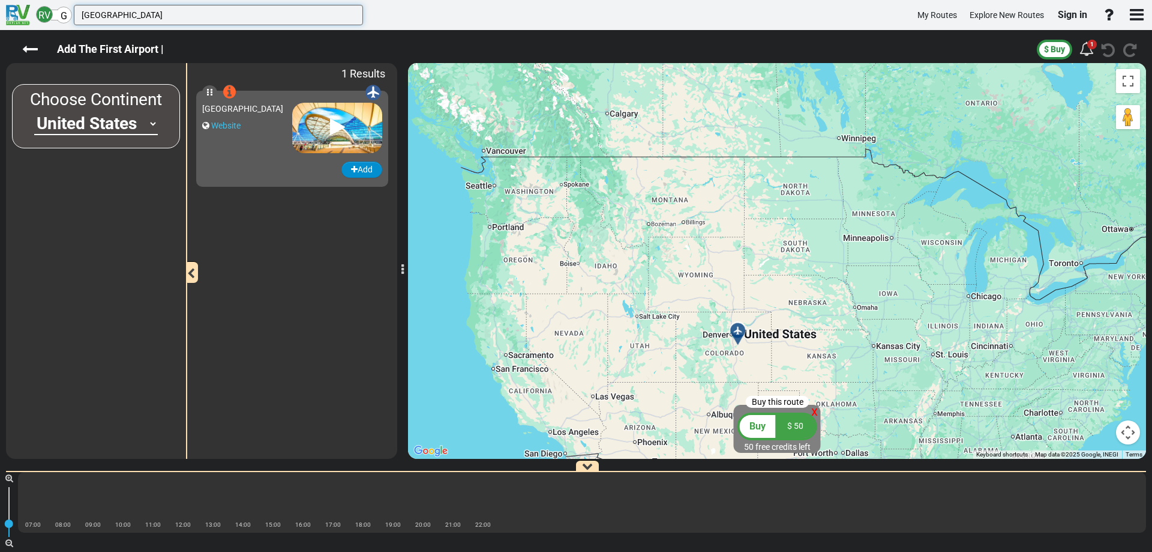
type input "[GEOGRAPHIC_DATA]"
click at [357, 164] on button "Add" at bounding box center [362, 169] width 41 height 16
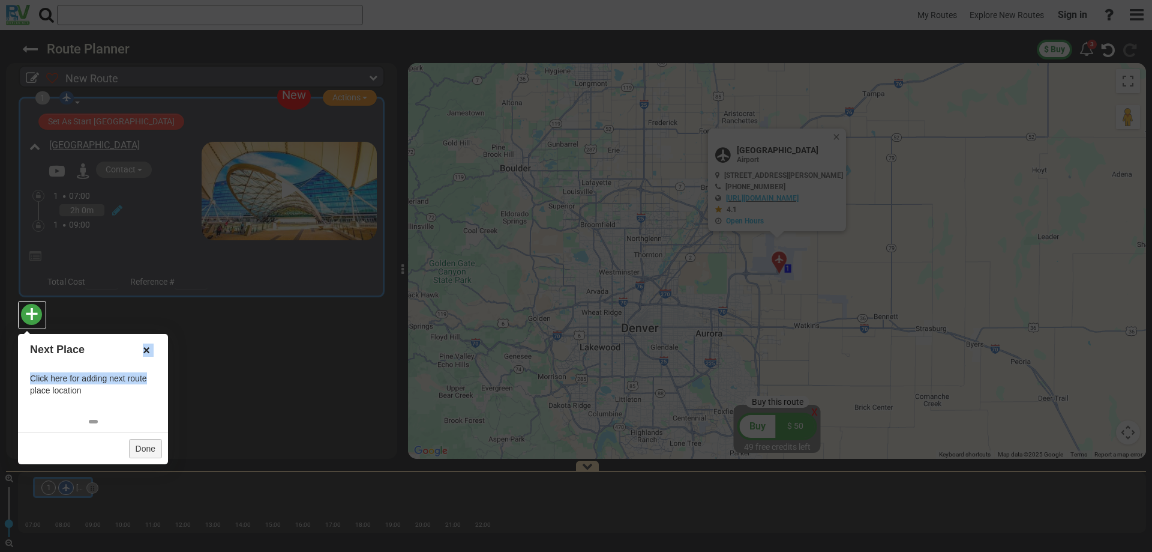
drag, startPoint x: 146, startPoint y: 350, endPoint x: 146, endPoint y: 372, distance: 22.2
click at [146, 372] on div "Next Place × Click here for adding next route place location Done" at bounding box center [93, 399] width 150 height 130
click at [117, 380] on div "Click here for adding next route place location" at bounding box center [93, 384] width 150 height 48
click at [59, 421] on div at bounding box center [93, 420] width 150 height 24
click at [95, 421] on link at bounding box center [93, 422] width 9 height 4
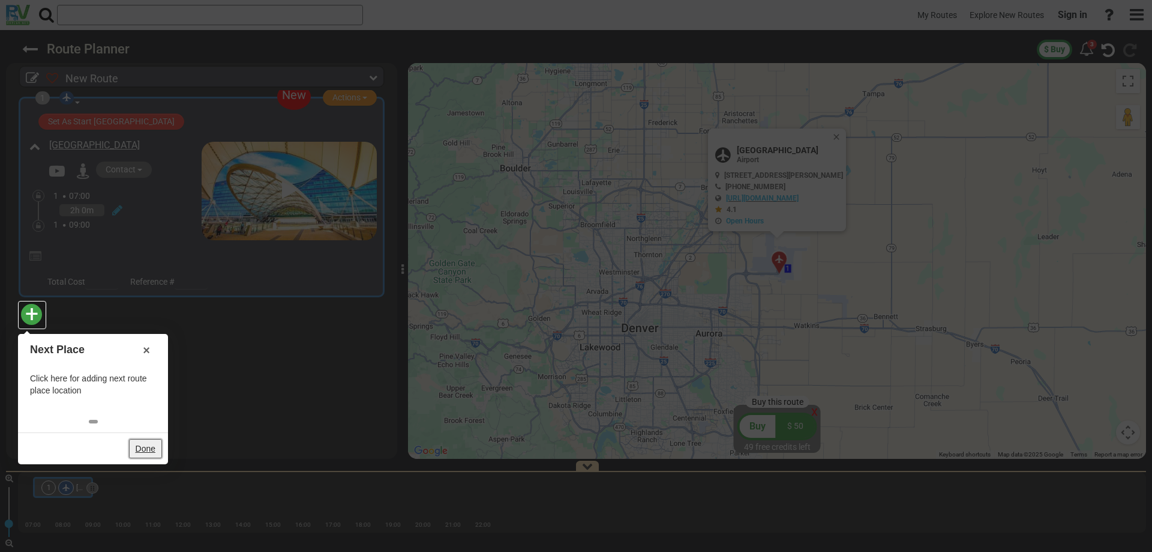
click at [150, 448] on link "Done" at bounding box center [145, 448] width 33 height 19
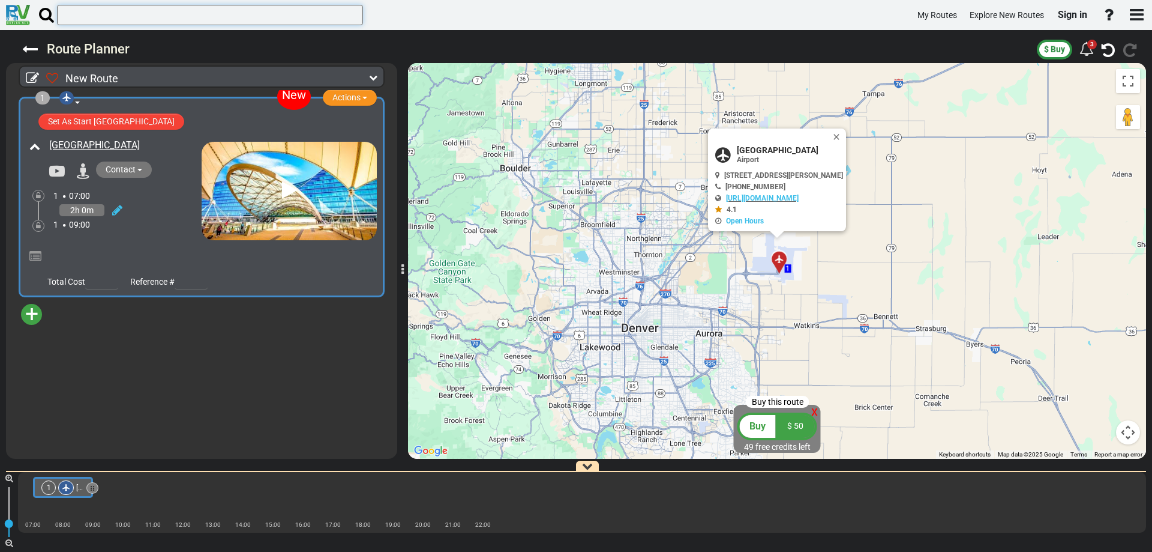
click at [148, 17] on input "text" at bounding box center [210, 15] width 306 height 20
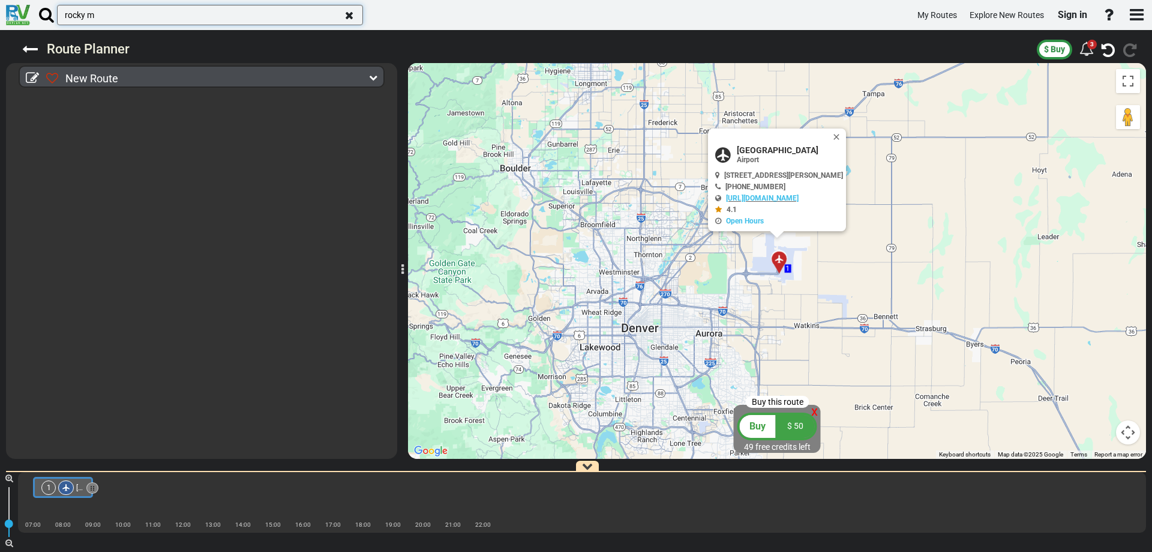
type input "rocky m"
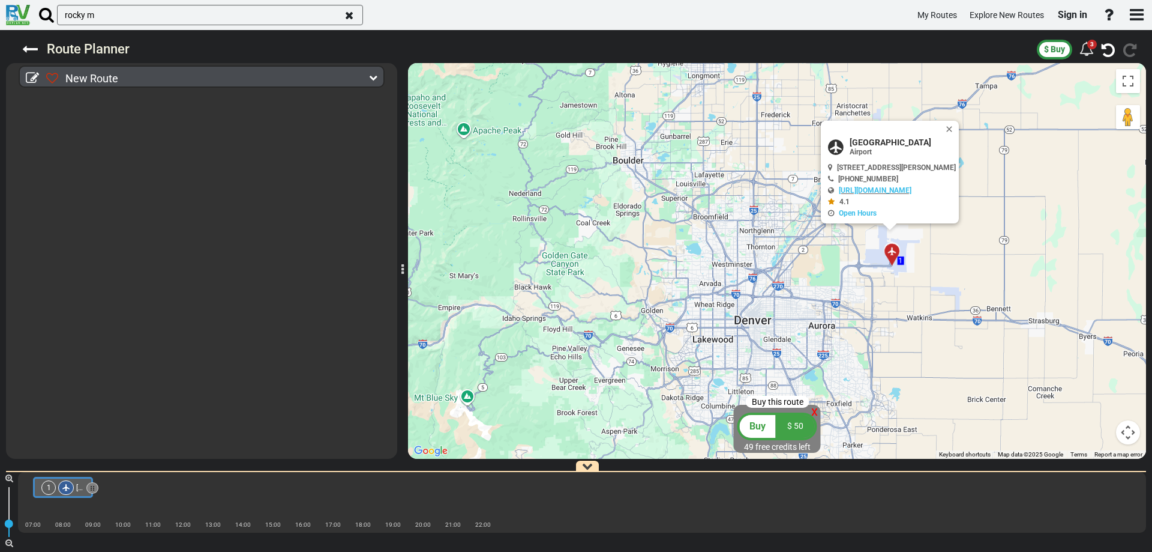
drag, startPoint x: 505, startPoint y: 245, endPoint x: 618, endPoint y: 239, distance: 113.6
click at [618, 239] on div "To activate drag with keyboard, press Alt + Enter. Once in keyboard drag state,…" at bounding box center [777, 261] width 738 height 396
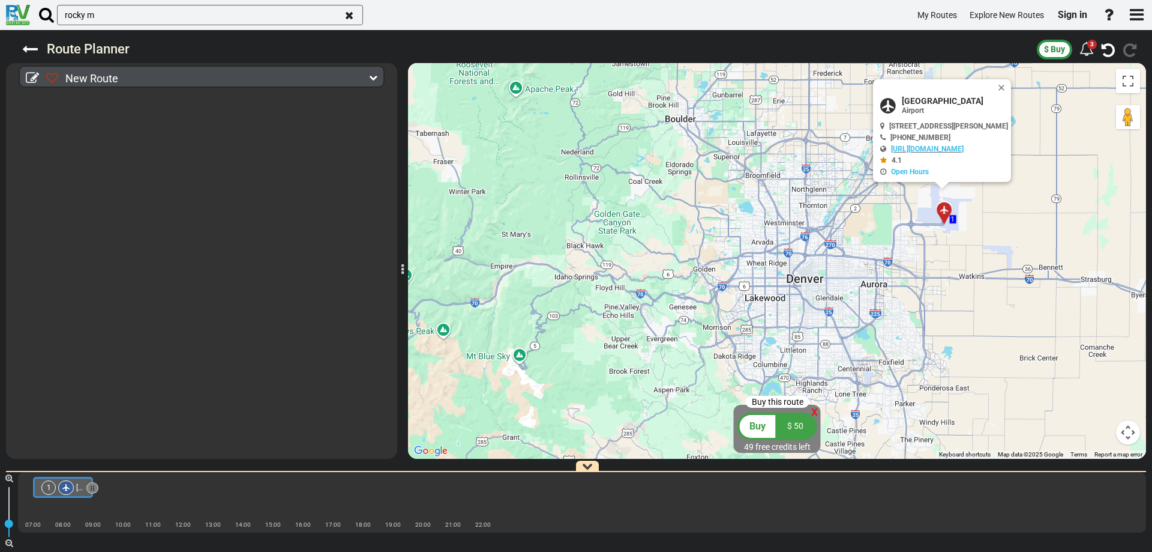
drag, startPoint x: 735, startPoint y: 249, endPoint x: 576, endPoint y: 230, distance: 160.7
click at [576, 230] on div "To activate drag with keyboard, press Alt + Enter. Once in keyboard drag state,…" at bounding box center [777, 261] width 738 height 396
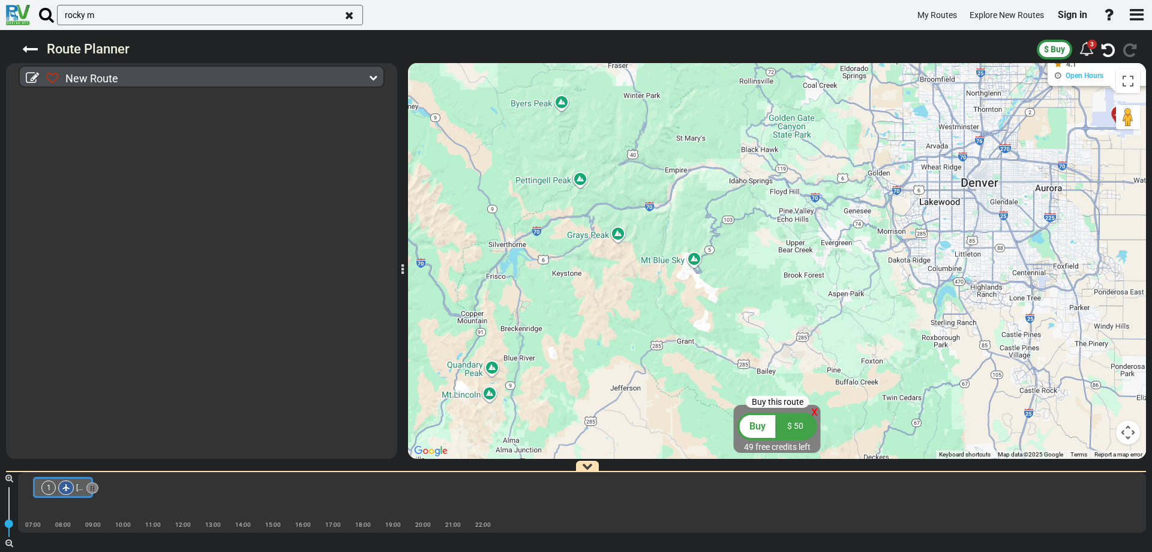
drag, startPoint x: 658, startPoint y: 211, endPoint x: 832, endPoint y: 117, distance: 197.4
click at [832, 117] on div "To activate drag with keyboard, press Alt + Enter. Once in keyboard drag state,…" at bounding box center [777, 261] width 738 height 396
click at [186, 83] on div "New Route" at bounding box center [204, 78] width 317 height 17
click at [373, 73] on icon at bounding box center [373, 77] width 8 height 8
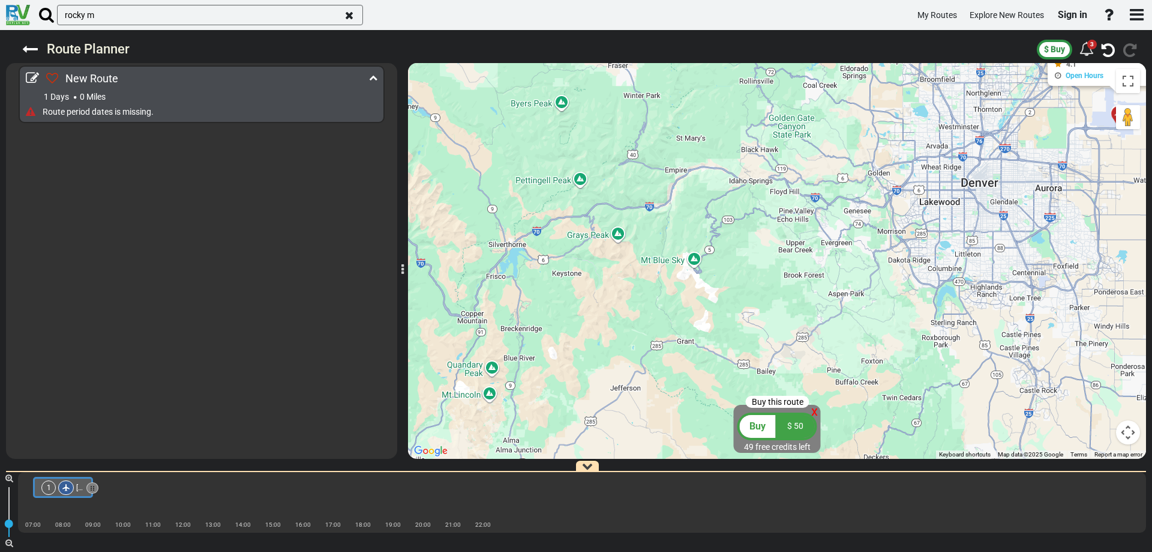
click at [373, 73] on icon at bounding box center [373, 77] width 8 height 8
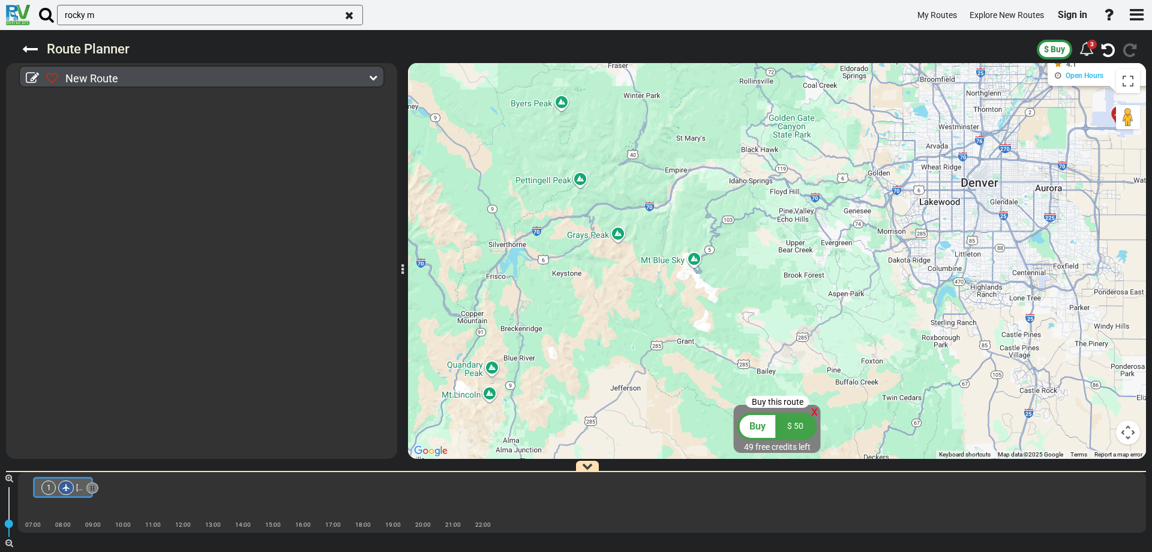
click at [158, 506] on div at bounding box center [582, 508] width 1128 height 21
click at [593, 460] on button "button" at bounding box center [587, 465] width 23 height 11
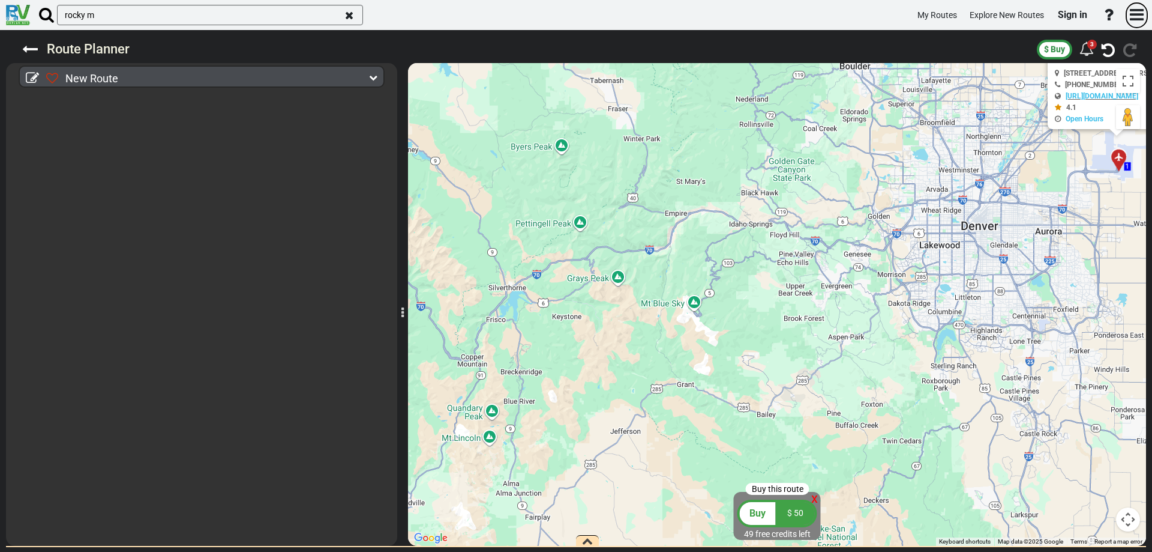
click at [1143, 11] on icon "button" at bounding box center [1137, 15] width 14 height 16
click at [1082, 67] on span "[DOMAIN_NAME]" at bounding box center [1098, 61] width 72 height 11
click at [125, 4] on div at bounding box center [576, 276] width 1152 height 552
drag, startPoint x: 125, startPoint y: 4, endPoint x: 50, endPoint y: 11, distance: 76.0
click at [52, 11] on div "rocky m" at bounding box center [199, 15] width 327 height 23
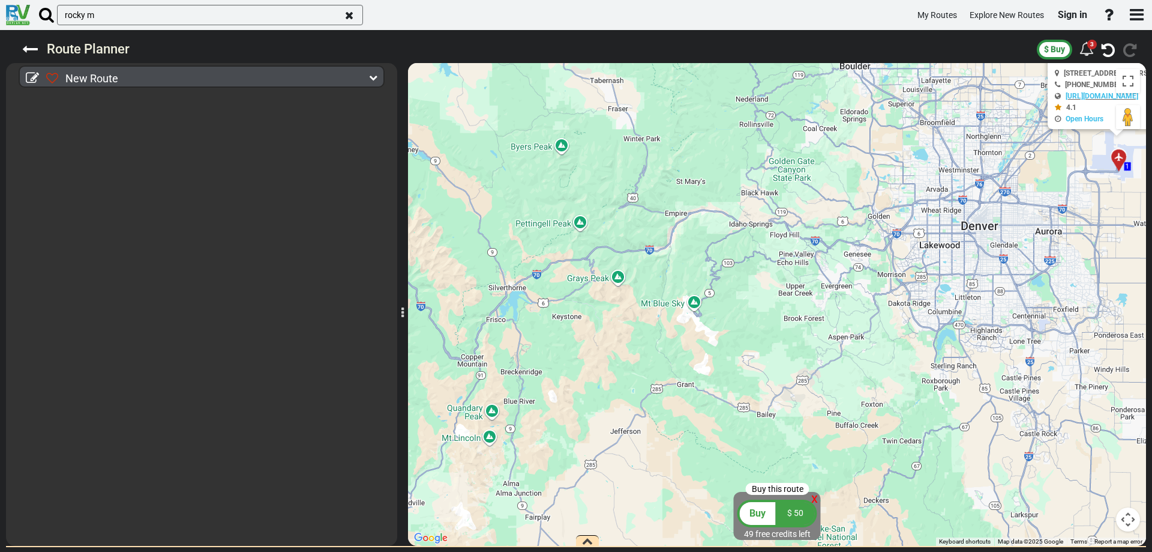
click at [279, 154] on div at bounding box center [201, 318] width 391 height 456
